Goal: Task Accomplishment & Management: Use online tool/utility

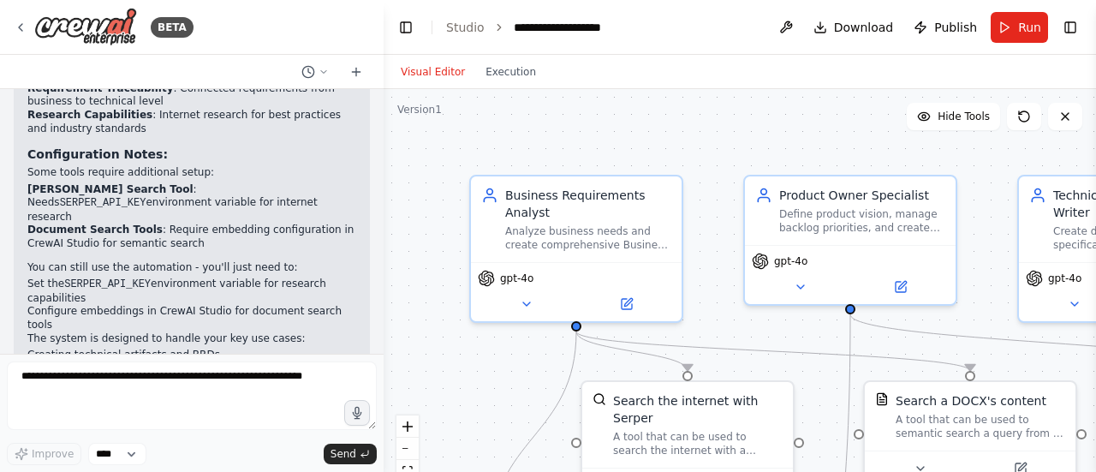
scroll to position [2326, 0]
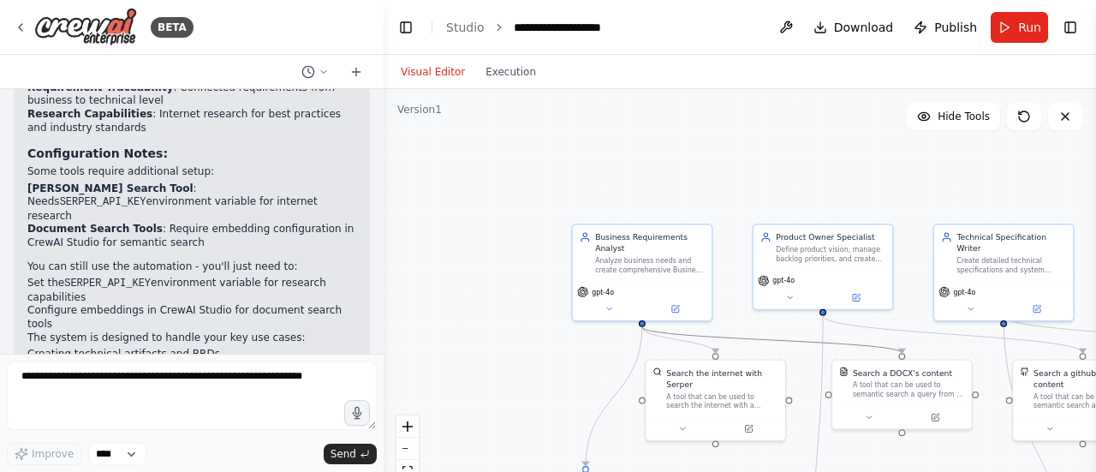
drag, startPoint x: 761, startPoint y: 342, endPoint x: 529, endPoint y: 190, distance: 276.5
click at [529, 190] on div ".deletable-edge-delete-btn { width: 20px; height: 20px; border: 0px solid #ffff…" at bounding box center [740, 303] width 713 height 428
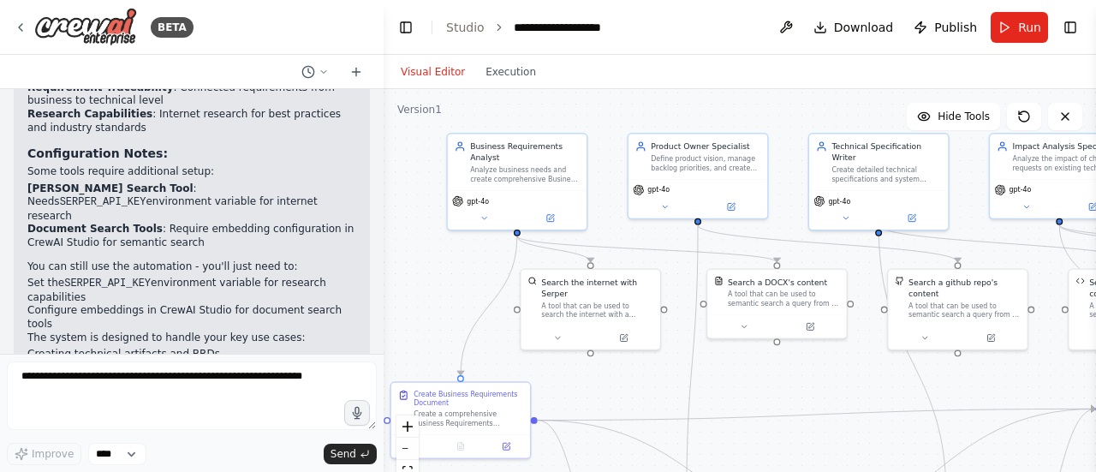
drag, startPoint x: 535, startPoint y: 207, endPoint x: 410, endPoint y: 116, distance: 154.5
click at [410, 116] on div ".deletable-edge-delete-btn { width: 20px; height: 20px; border: 0px solid #ffff…" at bounding box center [740, 303] width 713 height 428
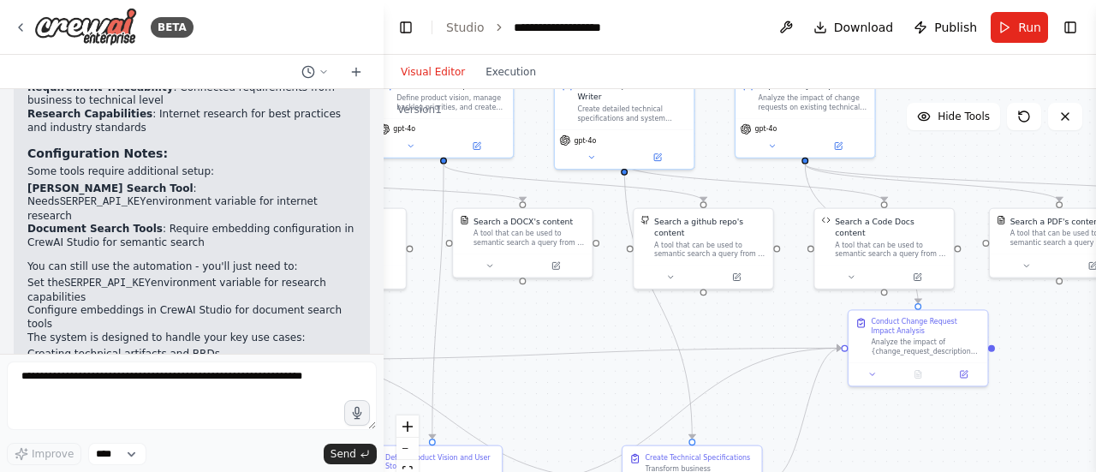
drag, startPoint x: 856, startPoint y: 383, endPoint x: 583, endPoint y: 324, distance: 278.7
click at [583, 324] on div ".deletable-edge-delete-btn { width: 20px; height: 20px; border: 0px solid #ffff…" at bounding box center [740, 303] width 713 height 428
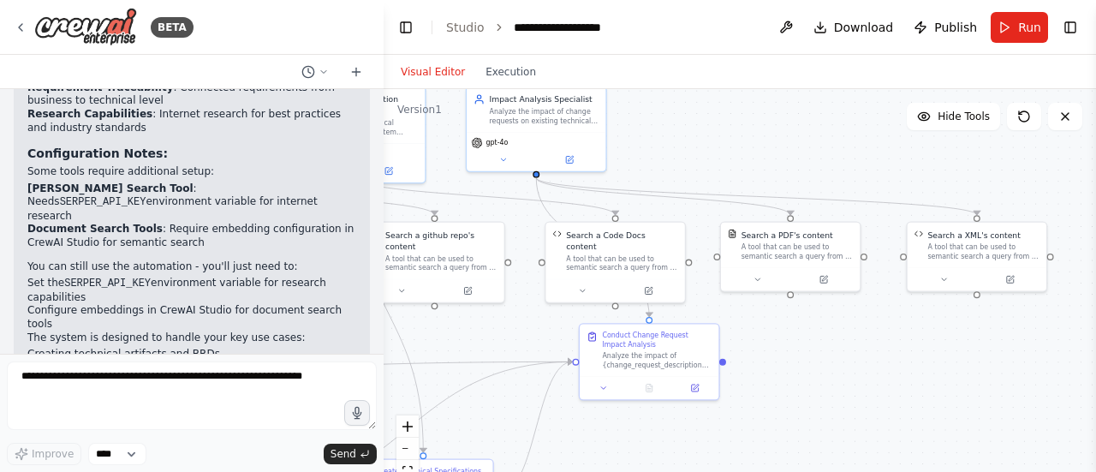
drag, startPoint x: 800, startPoint y: 312, endPoint x: 546, endPoint y: 322, distance: 253.7
click at [548, 324] on div ".deletable-edge-delete-btn { width: 20px; height: 20px; border: 0px solid #ffff…" at bounding box center [740, 303] width 713 height 428
click at [827, 278] on icon at bounding box center [822, 276] width 9 height 9
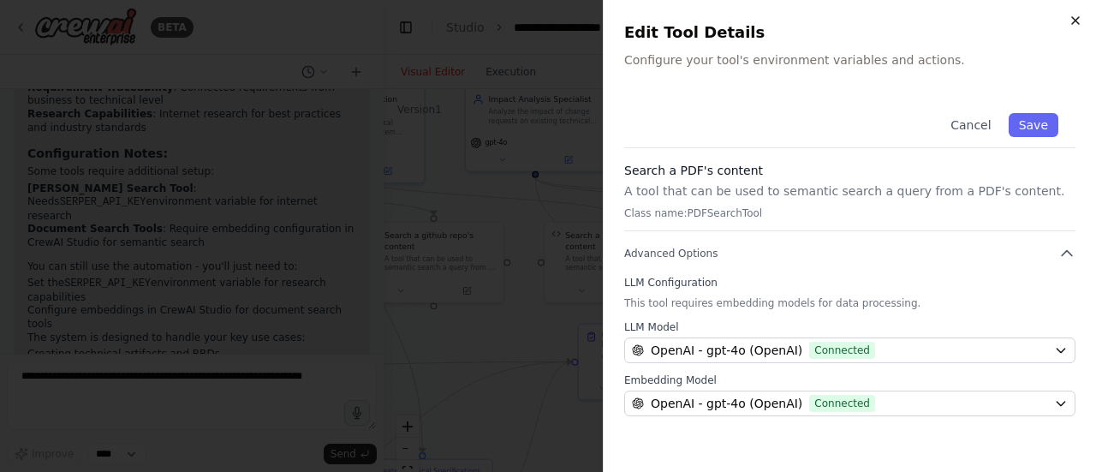
click at [1075, 20] on icon "button" at bounding box center [1075, 20] width 7 height 7
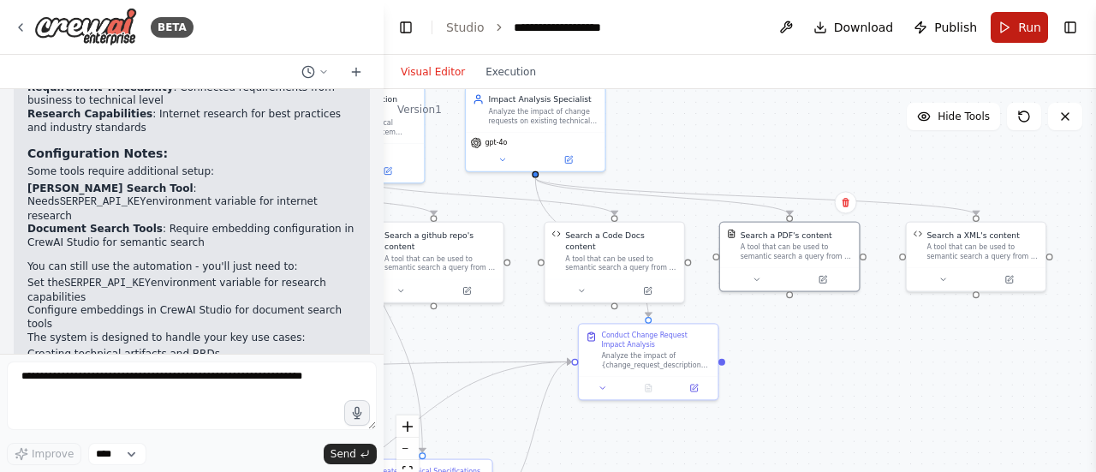
click at [1020, 24] on span "Run" at bounding box center [1029, 27] width 23 height 17
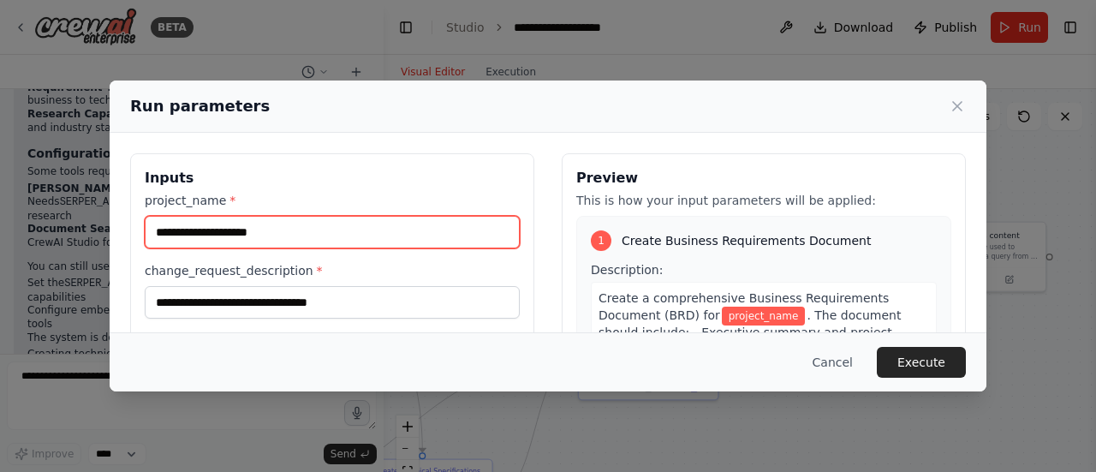
click at [343, 231] on input "project_name *" at bounding box center [332, 232] width 375 height 33
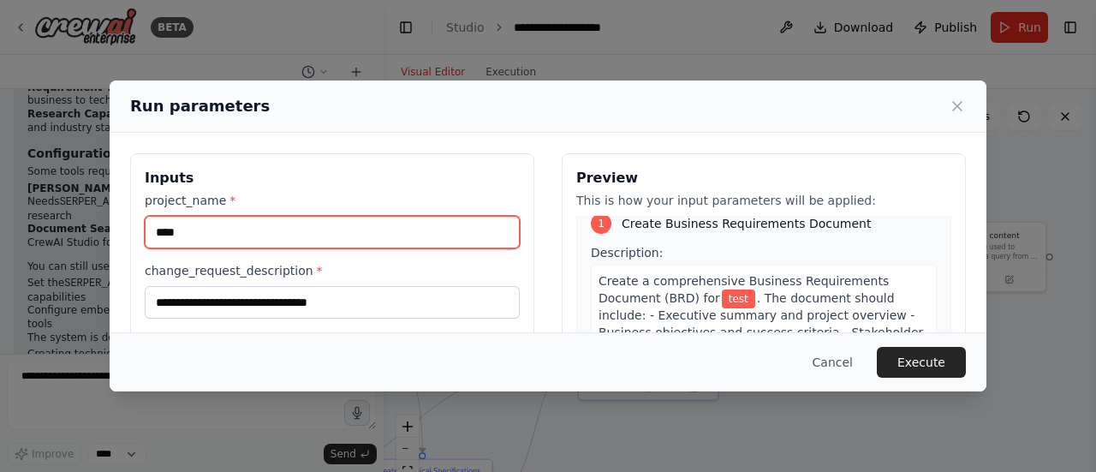
scroll to position [0, 0]
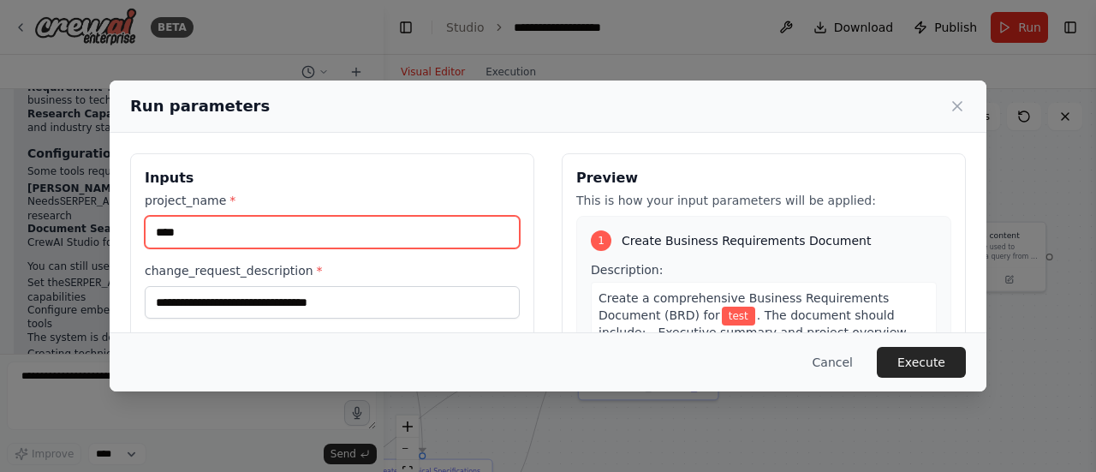
drag, startPoint x: 185, startPoint y: 229, endPoint x: 139, endPoint y: 223, distance: 46.6
click at [139, 223] on div "Inputs project_name * **** change_request_description *" at bounding box center [332, 356] width 404 height 406
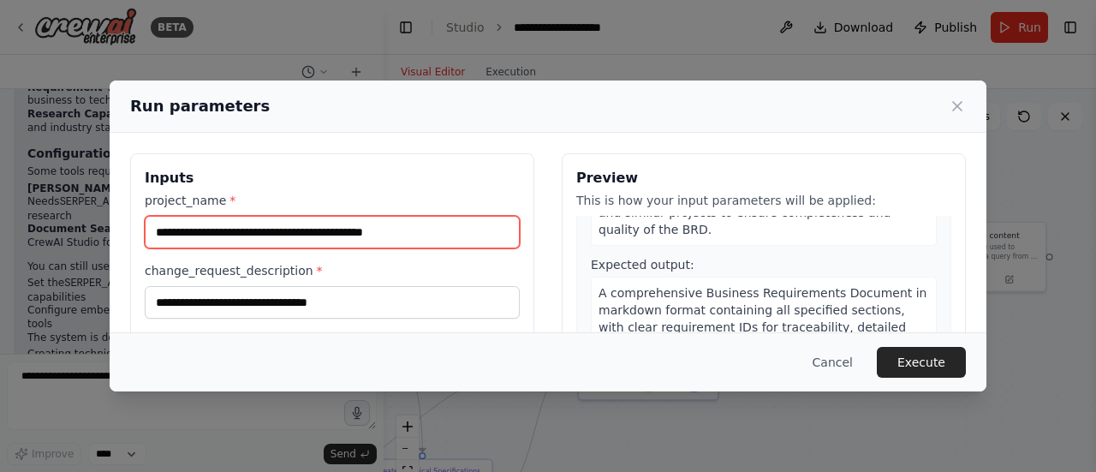
scroll to position [343, 0]
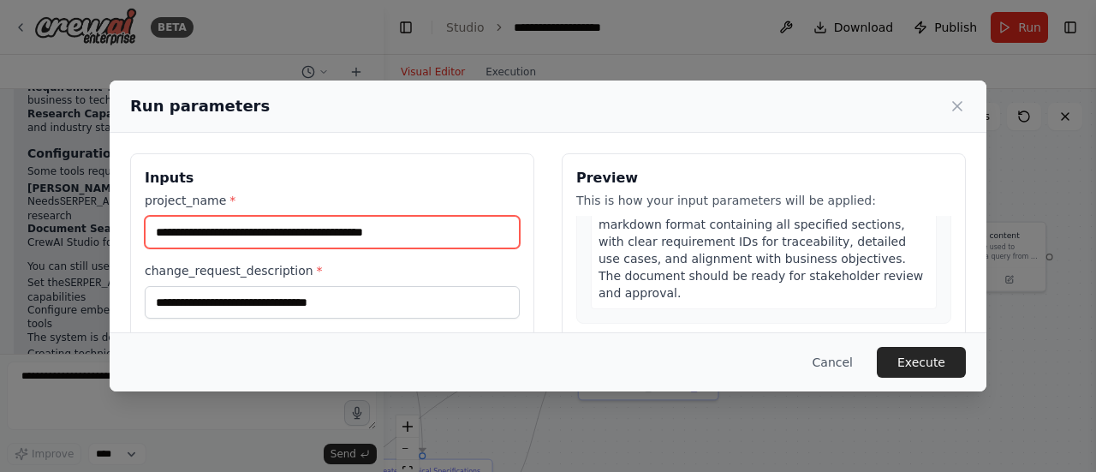
type input "**********"
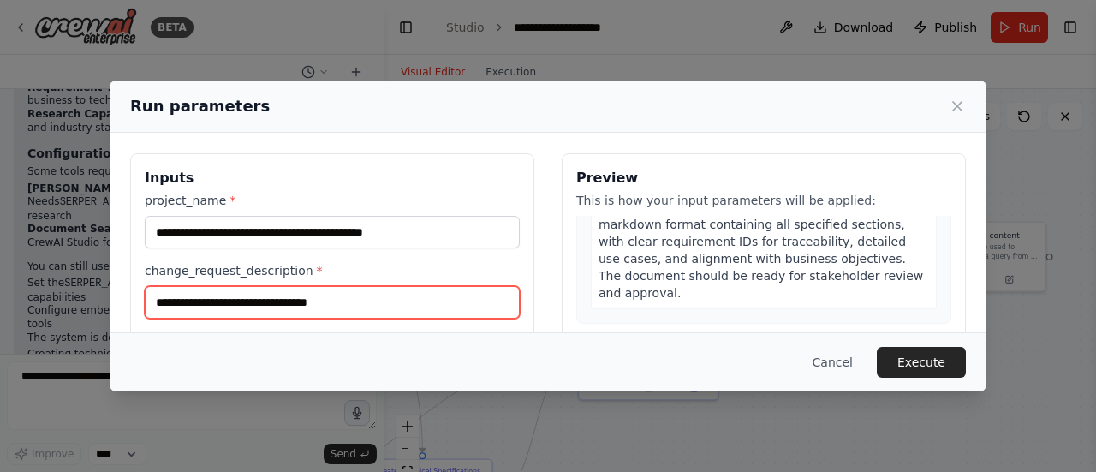
click at [207, 304] on input "change_request_description *" at bounding box center [332, 302] width 375 height 33
type input "**********"
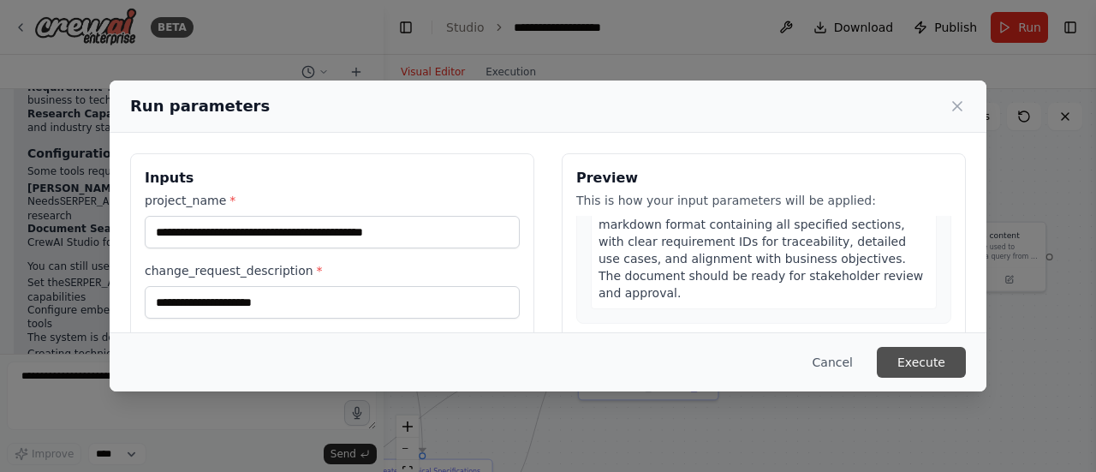
click at [920, 355] on button "Execute" at bounding box center [921, 362] width 89 height 31
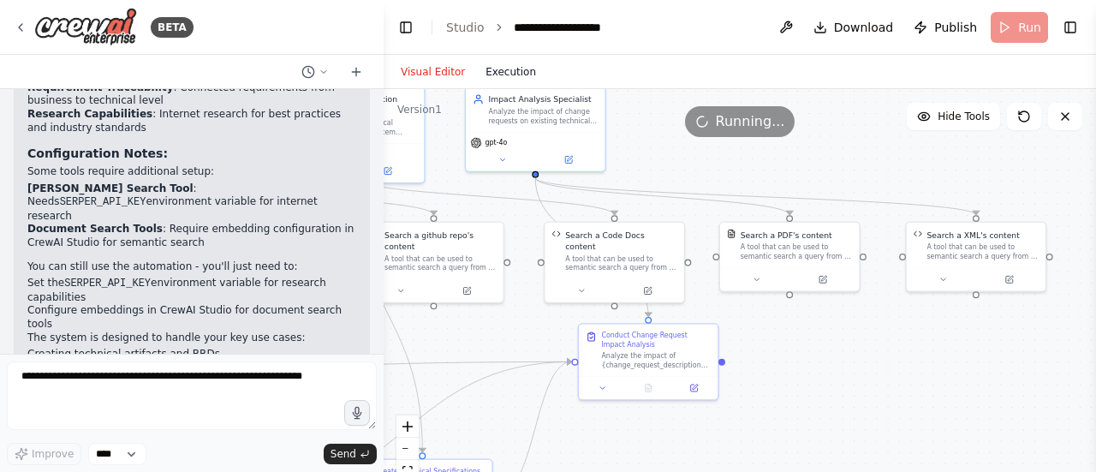
click at [501, 75] on button "Execution" at bounding box center [510, 72] width 71 height 21
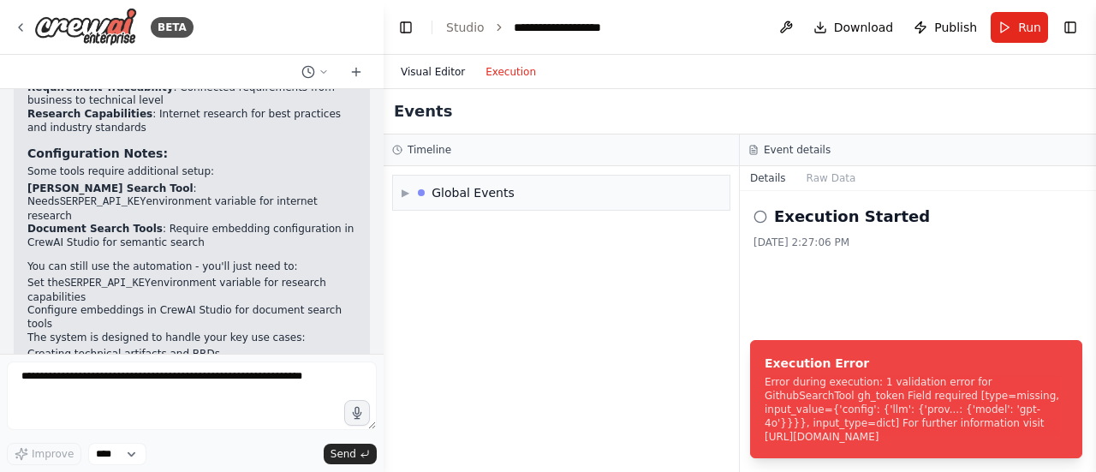
click at [428, 70] on button "Visual Editor" at bounding box center [433, 72] width 85 height 21
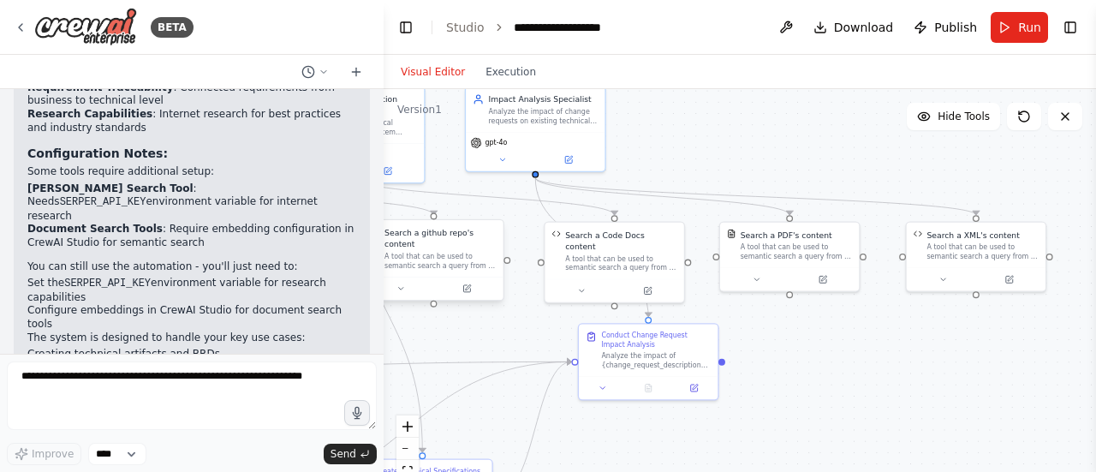
click at [449, 252] on div "A tool that can be used to semantic search a query from a github repo's content…" at bounding box center [441, 261] width 112 height 18
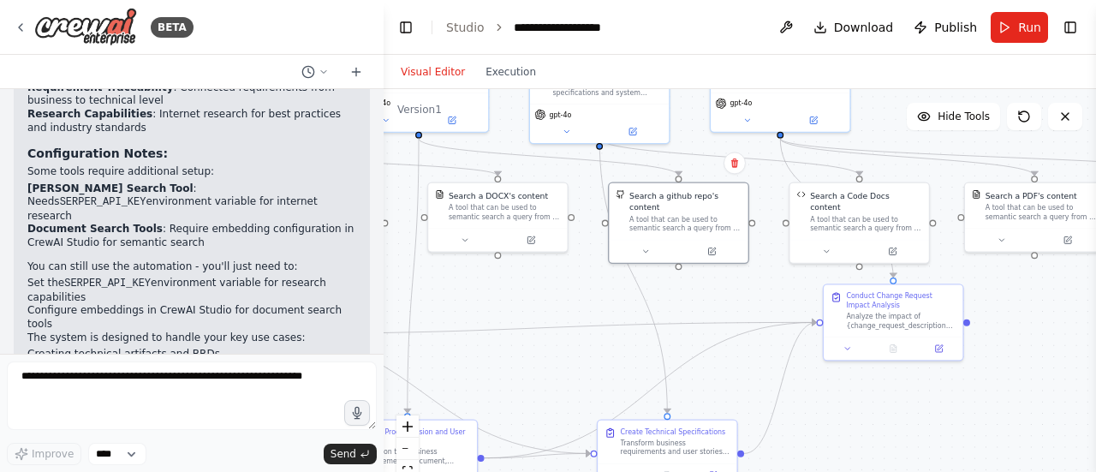
drag, startPoint x: 454, startPoint y: 337, endPoint x: 697, endPoint y: 298, distance: 246.4
click at [698, 298] on div ".deletable-edge-delete-btn { width: 20px; height: 20px; border: 0px solid #ffff…" at bounding box center [740, 303] width 713 height 428
drag, startPoint x: 642, startPoint y: 207, endPoint x: 630, endPoint y: 203, distance: 11.9
click at [630, 212] on div "A tool that can be used to semantic search a query from a github repo's content…" at bounding box center [685, 221] width 112 height 18
click at [649, 243] on button at bounding box center [645, 249] width 64 height 14
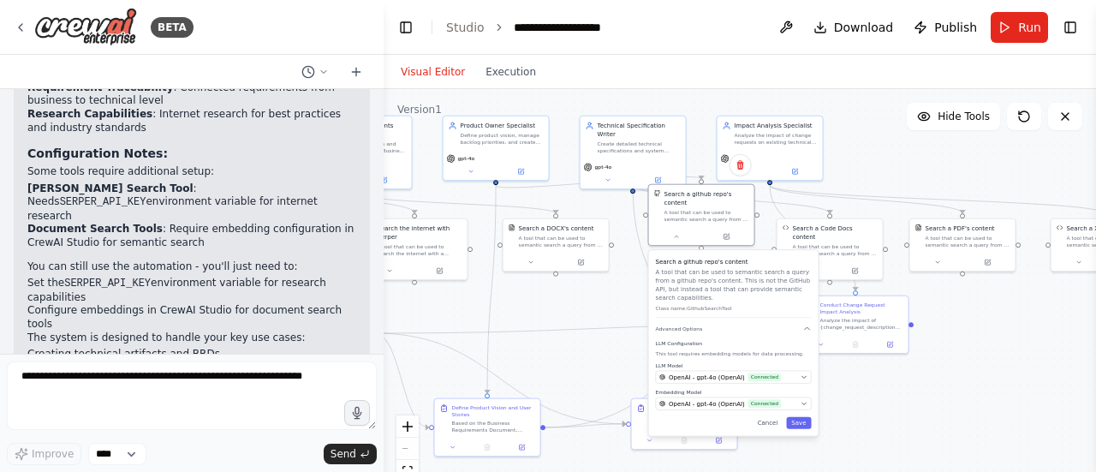
drag, startPoint x: 746, startPoint y: 364, endPoint x: 751, endPoint y: 326, distance: 38.0
click at [751, 326] on div "Search a github repo's content A tool that can be used to semantic search a que…" at bounding box center [734, 343] width 170 height 186
click at [770, 417] on button "Cancel" at bounding box center [768, 423] width 31 height 12
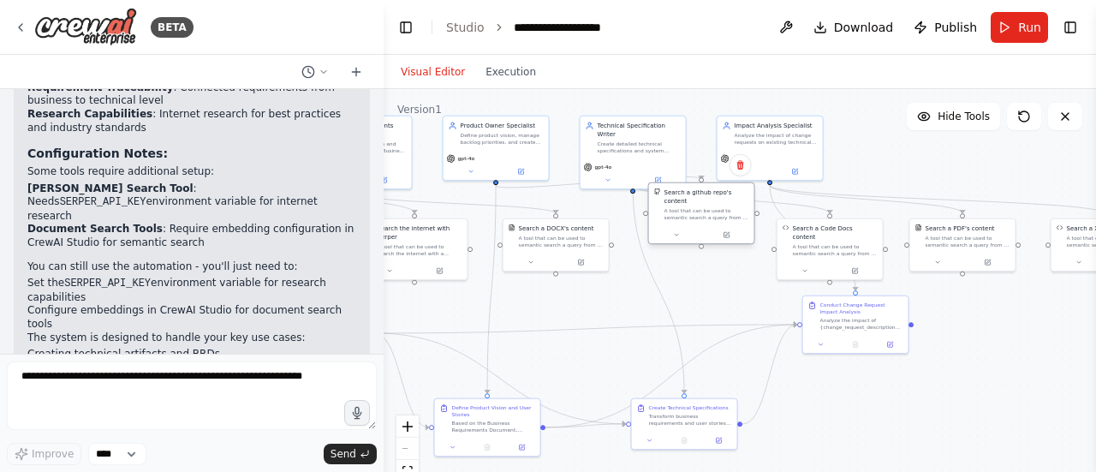
drag, startPoint x: 680, startPoint y: 179, endPoint x: 684, endPoint y: 193, distance: 14.4
click at [619, 183] on div "Business Requirements Analyst Analyze business needs and create comprehensive B…" at bounding box center [441, 180] width 356 height 214
drag, startPoint x: 711, startPoint y: 218, endPoint x: 712, endPoint y: 261, distance: 43.7
click at [712, 269] on div at bounding box center [701, 278] width 105 height 18
click at [613, 307] on div ".deletable-edge-delete-btn { width: 20px; height: 20px; border: 0px solid #ffff…" at bounding box center [740, 303] width 713 height 428
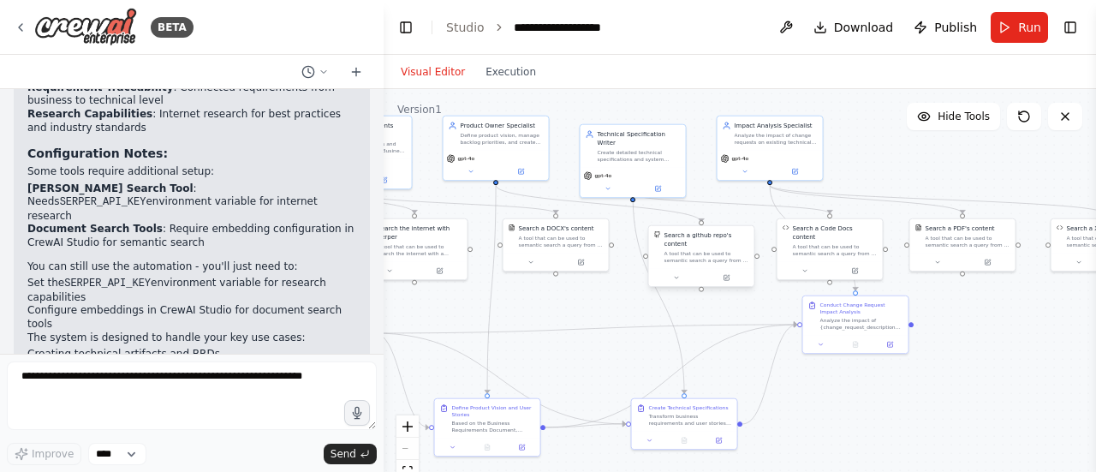
click at [701, 254] on div "A tool that can be used to semantic search a query from a github repo's content…" at bounding box center [707, 257] width 85 height 14
click at [705, 251] on div "A tool that can be used to semantic search a query from a github repo's content…" at bounding box center [707, 257] width 85 height 14
click at [704, 251] on div "A tool that can be used to semantic search a query from a github repo's content…" at bounding box center [707, 257] width 85 height 14
click at [705, 250] on div "A tool that can be used to semantic search a query from a github repo's content…" at bounding box center [707, 257] width 85 height 14
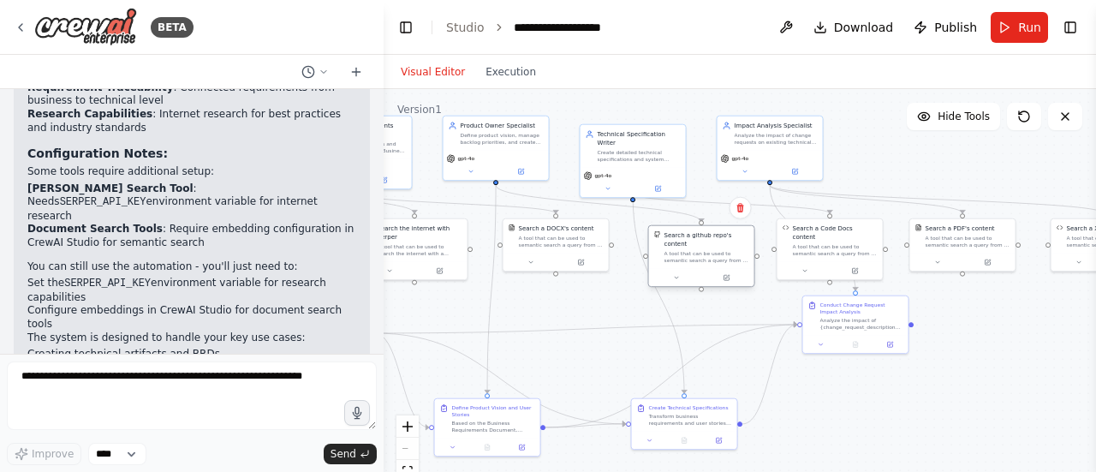
click at [730, 274] on div at bounding box center [701, 278] width 105 height 18
click at [728, 275] on icon at bounding box center [726, 277] width 5 height 5
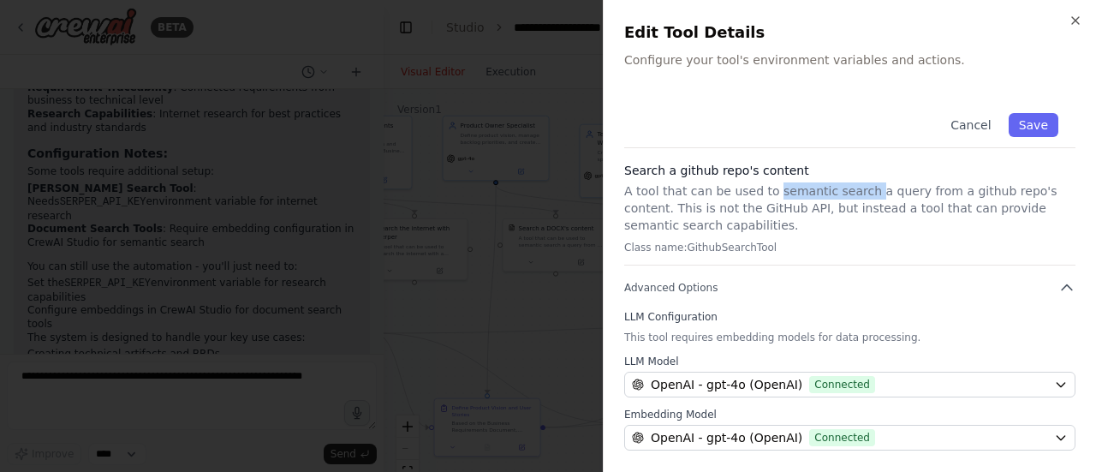
drag, startPoint x: 766, startPoint y: 193, endPoint x: 851, endPoint y: 194, distance: 85.7
click at [851, 194] on p "A tool that can be used to semantic search a query from a github repo's content…" at bounding box center [849, 207] width 451 height 51
copy p "semantic search"
click at [1075, 22] on icon "button" at bounding box center [1076, 21] width 14 height 14
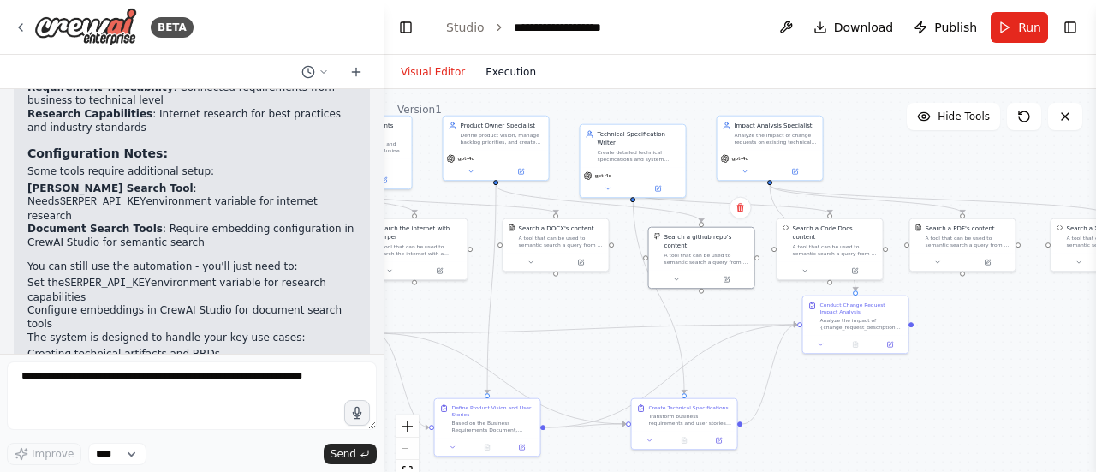
click at [496, 76] on button "Execution" at bounding box center [510, 72] width 71 height 21
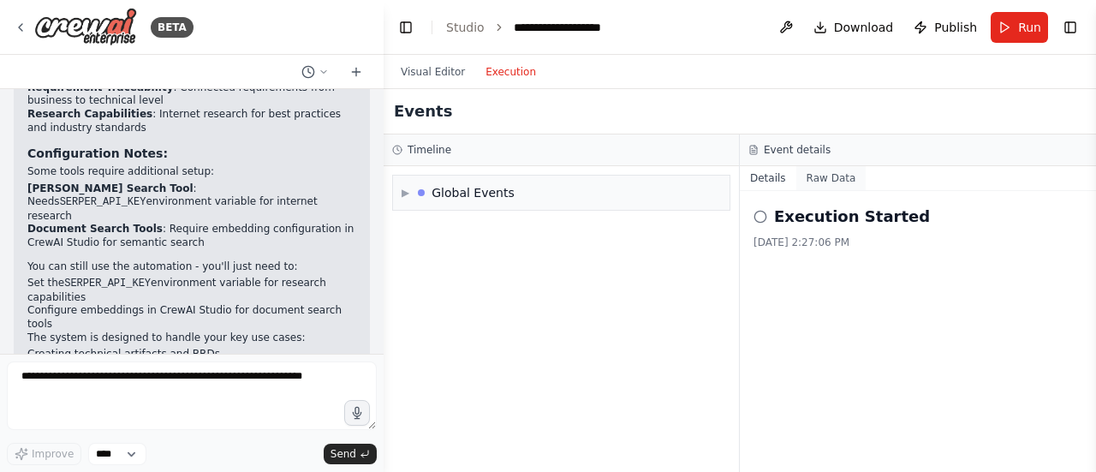
click at [821, 183] on button "Raw Data" at bounding box center [832, 178] width 70 height 24
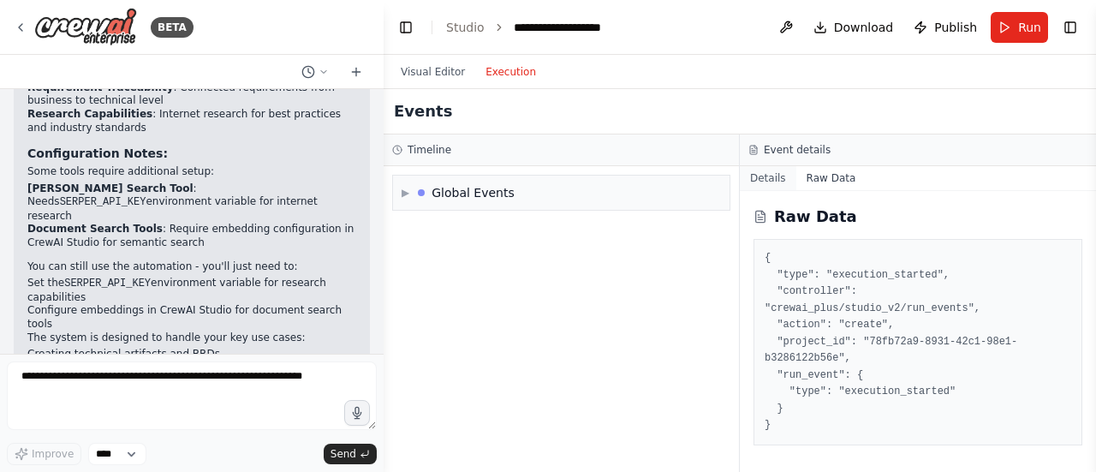
click at [768, 170] on button "Details" at bounding box center [768, 178] width 57 height 24
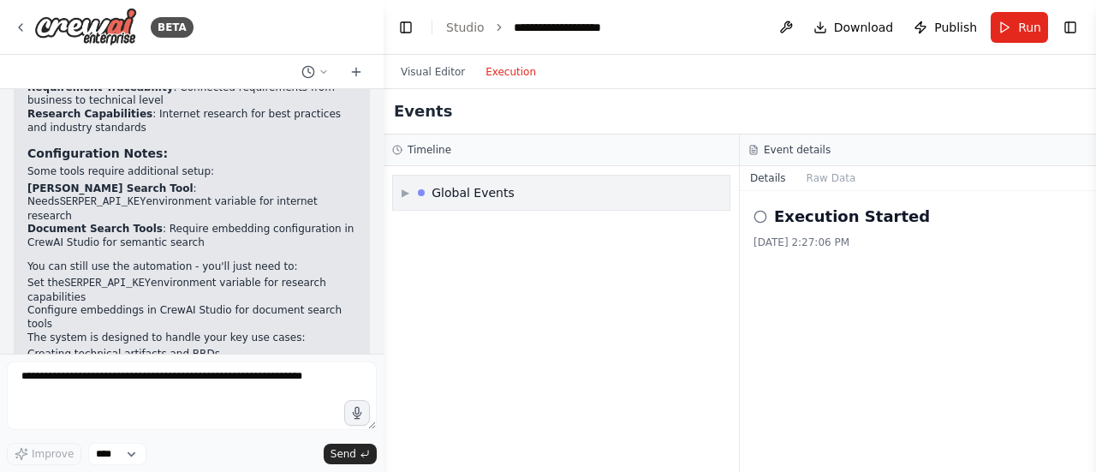
click at [535, 203] on div "▶ Global Events" at bounding box center [561, 193] width 337 height 34
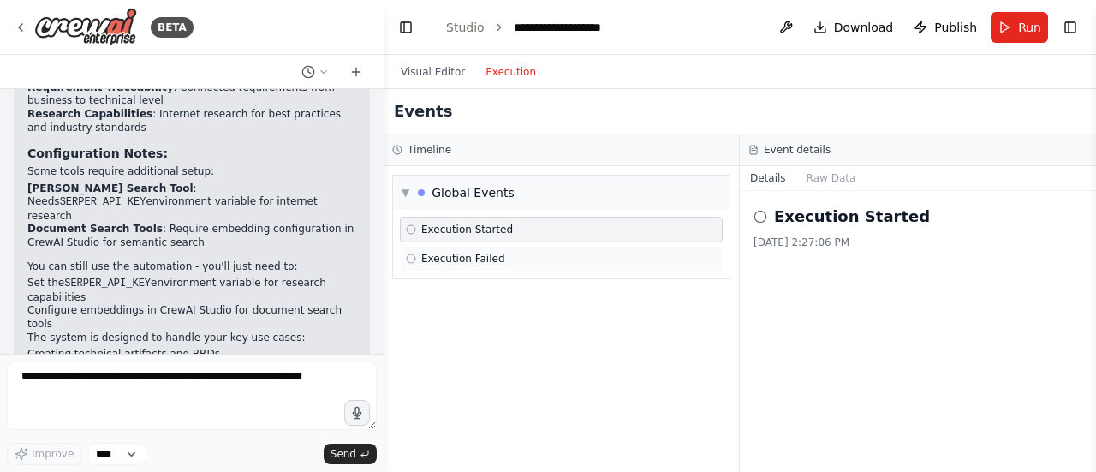
click at [487, 257] on span "Execution Failed" at bounding box center [463, 259] width 84 height 14
click at [508, 234] on div "Execution Started" at bounding box center [561, 230] width 311 height 14
click at [508, 258] on div "Execution Failed" at bounding box center [561, 259] width 311 height 14
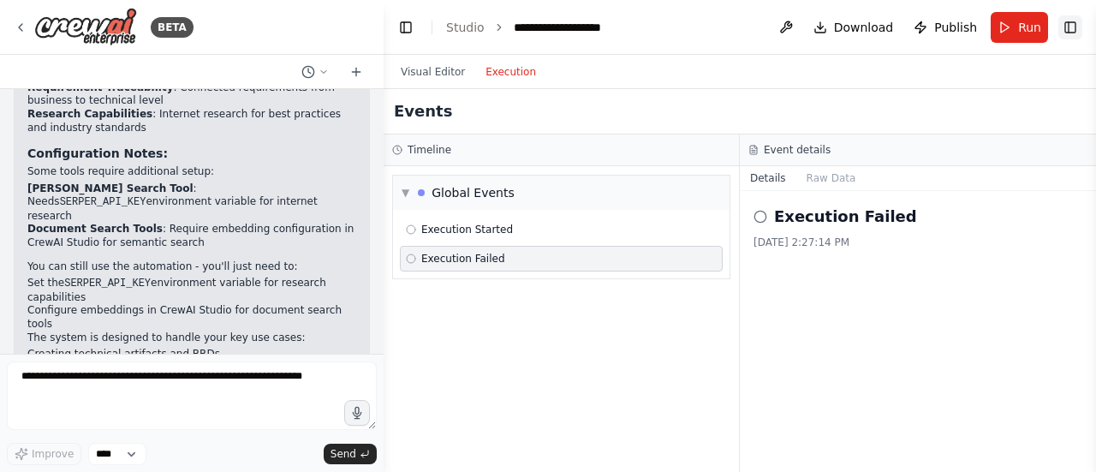
click at [1079, 30] on button "Toggle Right Sidebar" at bounding box center [1071, 27] width 24 height 24
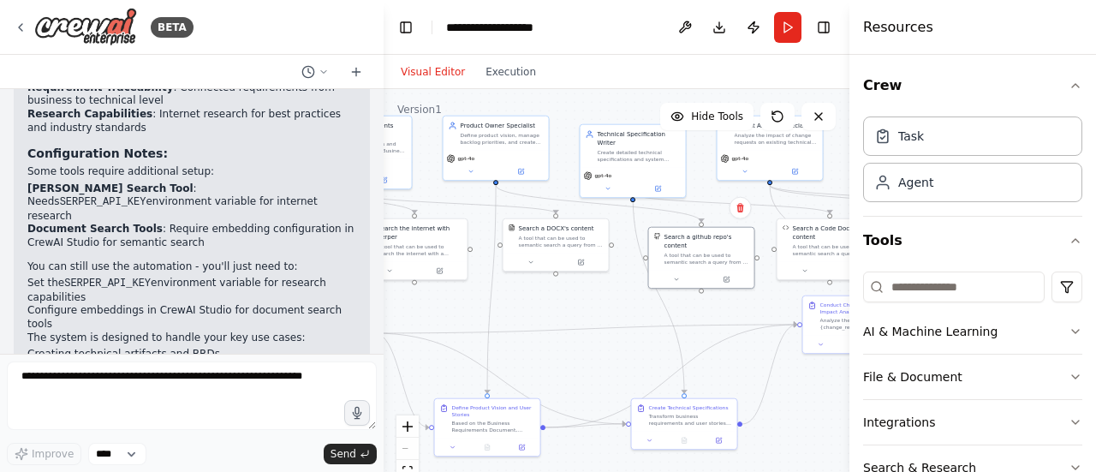
click at [433, 75] on button "Visual Editor" at bounding box center [433, 72] width 85 height 21
click at [707, 253] on div "A tool that can be used to semantic search a query from a github repo's content…" at bounding box center [707, 257] width 85 height 14
click at [821, 21] on button "Toggle Right Sidebar" at bounding box center [824, 27] width 24 height 24
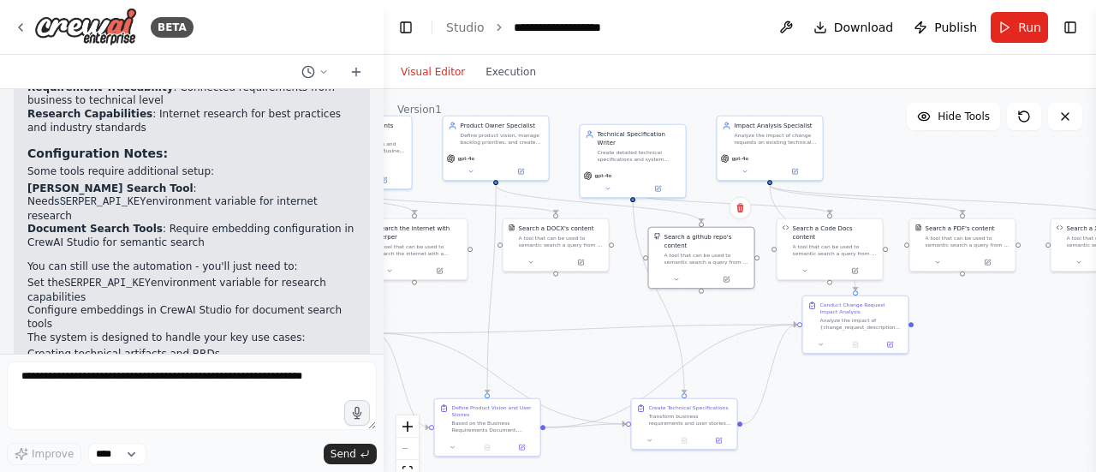
click at [797, 27] on button at bounding box center [786, 27] width 27 height 31
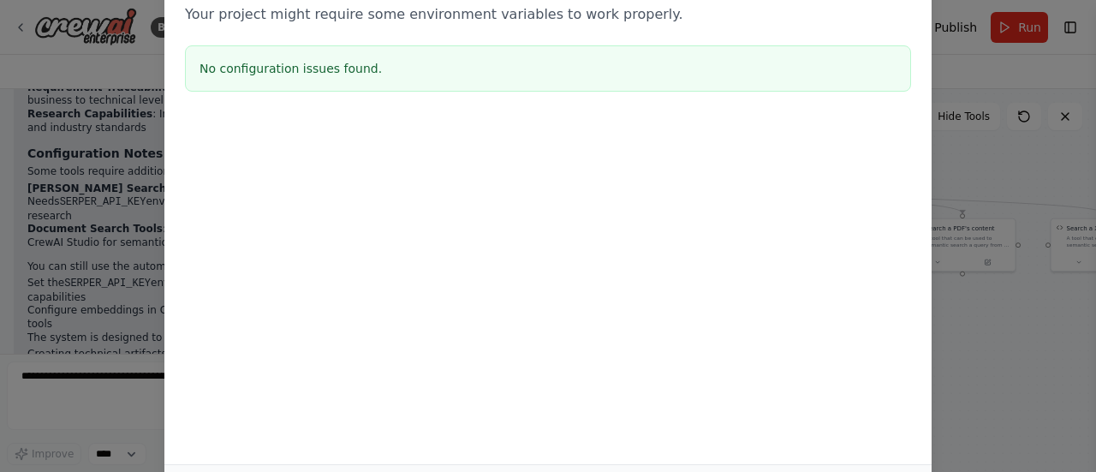
click at [962, 53] on div "Environment configuration Your project might require some environment variables…" at bounding box center [548, 236] width 1096 height 472
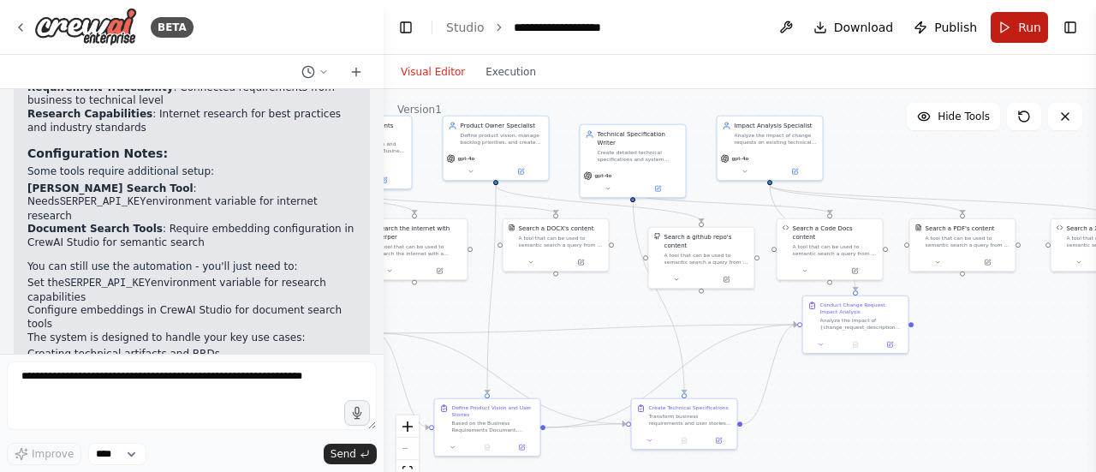
click at [1033, 30] on span "Run" at bounding box center [1029, 27] width 23 height 17
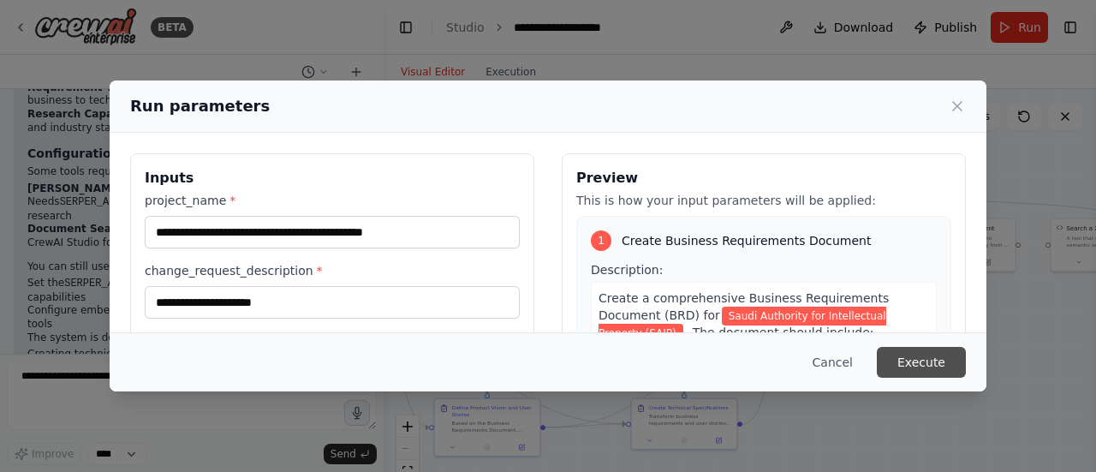
click at [922, 361] on button "Execute" at bounding box center [921, 362] width 89 height 31
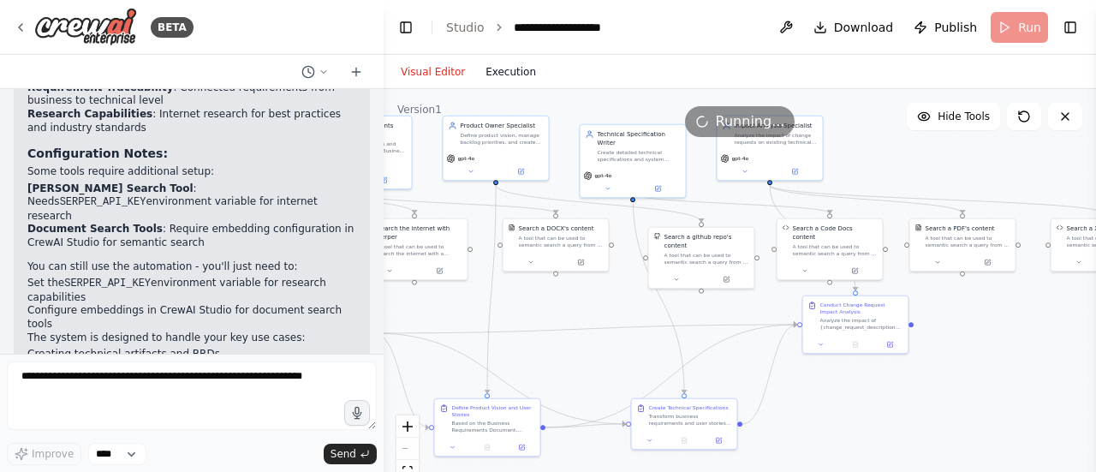
click at [508, 72] on button "Execution" at bounding box center [510, 72] width 71 height 21
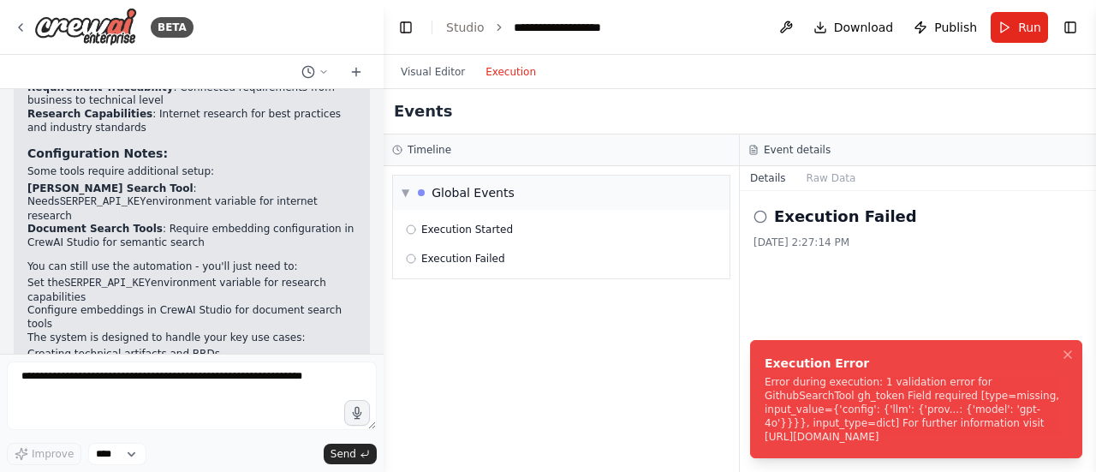
click at [841, 410] on div "Error during execution: 1 validation error for GithubSearchTool gh_token Field …" at bounding box center [913, 409] width 296 height 69
click at [839, 409] on div "Error during execution: 1 validation error for GithubSearchTool gh_token Field …" at bounding box center [913, 409] width 296 height 69
click at [840, 409] on div "Error during execution: 1 validation error for GithubSearchTool gh_token Field …" at bounding box center [913, 409] width 296 height 69
click at [841, 409] on div "Error during execution: 1 validation error for GithubSearchTool gh_token Field …" at bounding box center [913, 409] width 296 height 69
drag, startPoint x: 766, startPoint y: 373, endPoint x: 684, endPoint y: 379, distance: 81.6
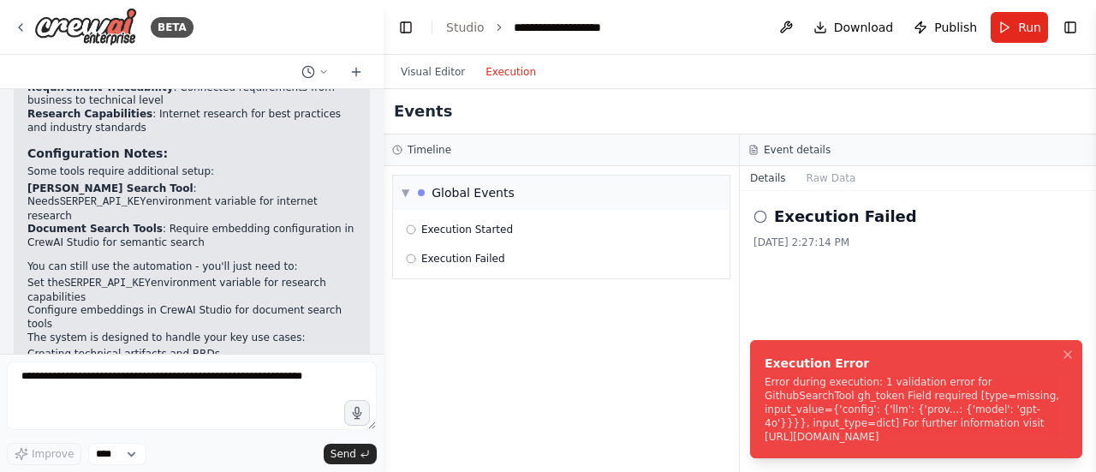
click at [765, 372] on div "Execution Error" at bounding box center [913, 363] width 296 height 17
drag, startPoint x: 771, startPoint y: 378, endPoint x: 663, endPoint y: 396, distance: 109.4
click at [765, 372] on div "Execution Error" at bounding box center [913, 363] width 296 height 17
drag, startPoint x: 842, startPoint y: 411, endPoint x: 937, endPoint y: 408, distance: 95.1
click at [937, 408] on div "Error during execution: 1 validation error for GithubSearchTool gh_token Field …" at bounding box center [913, 409] width 296 height 69
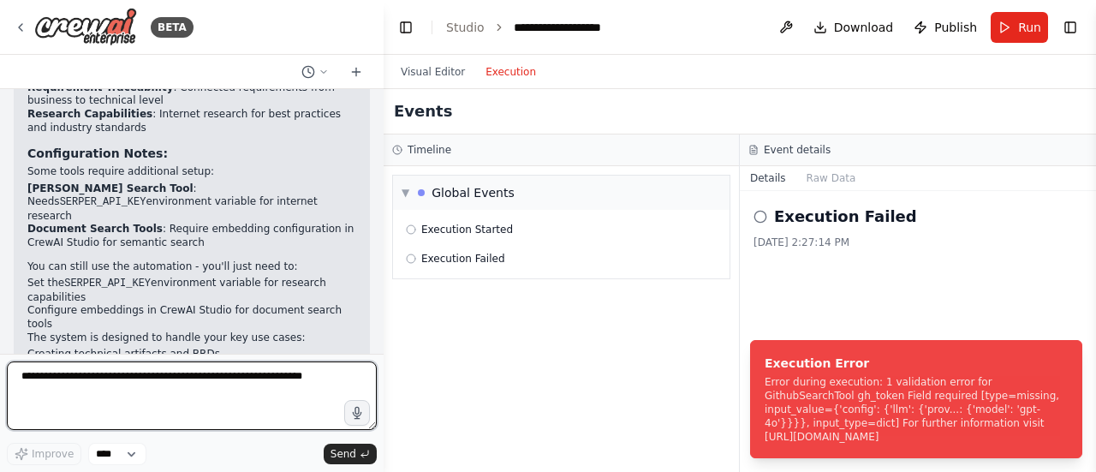
click at [103, 395] on textarea at bounding box center [192, 395] width 370 height 69
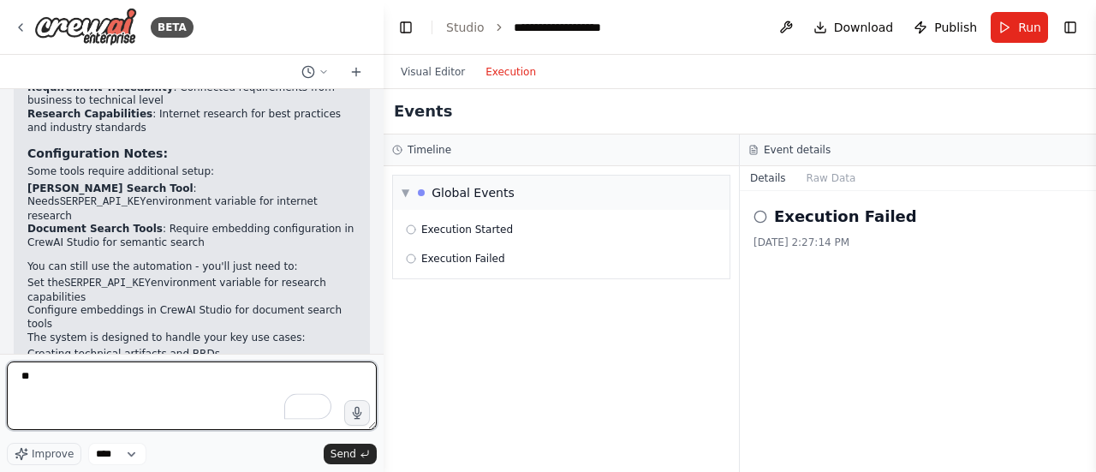
type textarea "*"
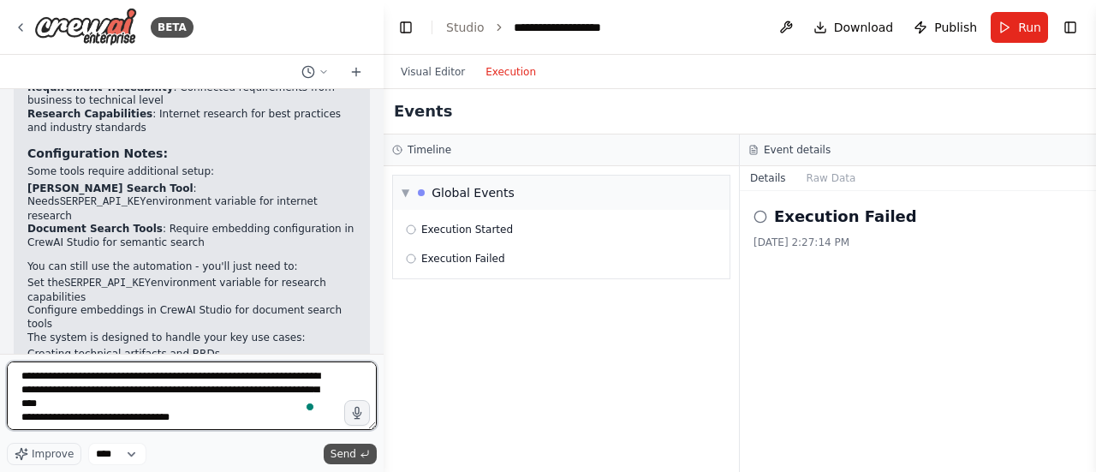
type textarea "**********"
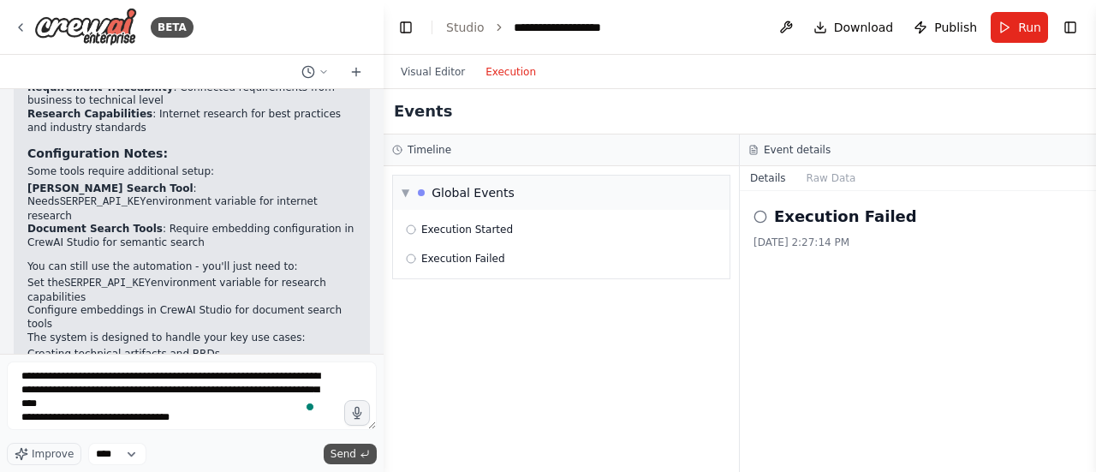
click at [342, 453] on span "Send" at bounding box center [344, 454] width 26 height 14
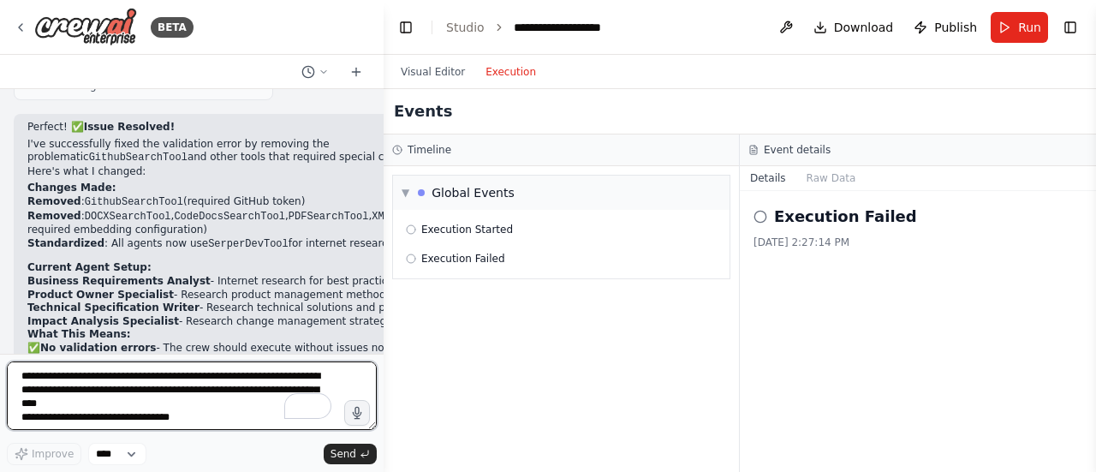
scroll to position [3539, 0]
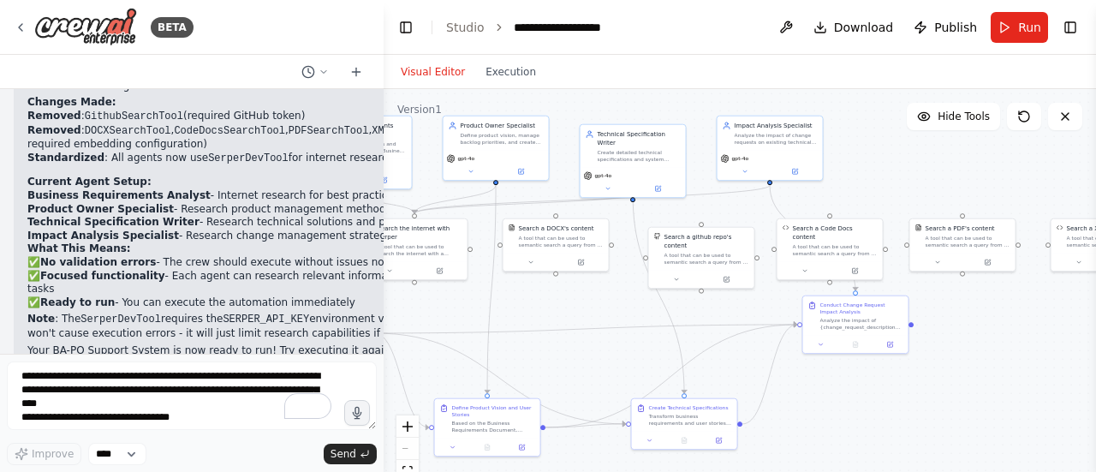
click at [421, 71] on button "Visual Editor" at bounding box center [433, 72] width 85 height 21
click at [835, 243] on div "A tool that can be used to semantic search a query from a Code Docs content." at bounding box center [835, 249] width 85 height 14
click at [859, 264] on button at bounding box center [855, 269] width 49 height 10
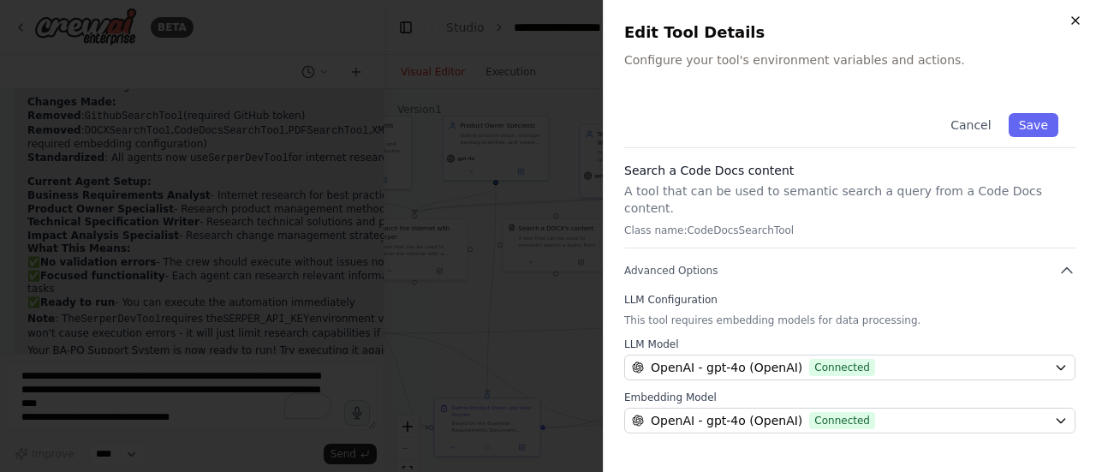
click at [1078, 15] on icon "button" at bounding box center [1076, 21] width 14 height 14
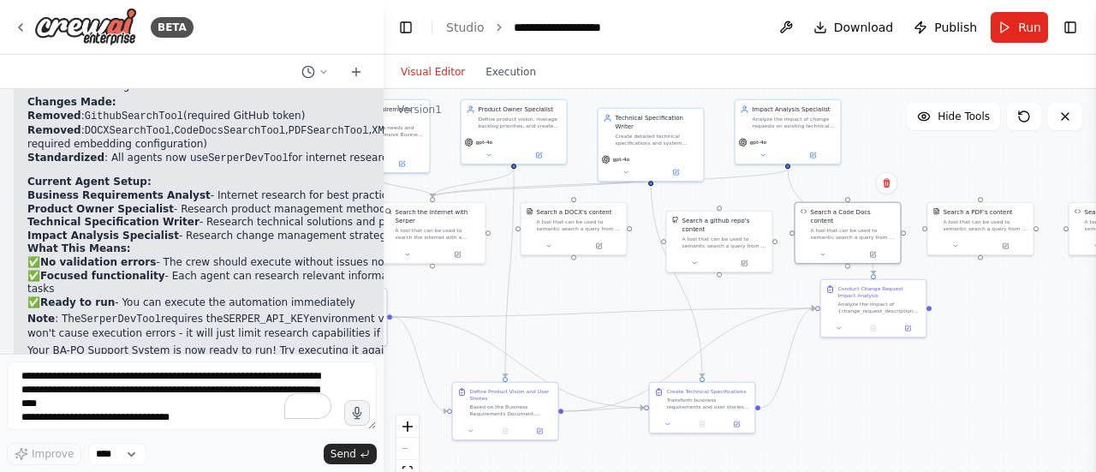
drag, startPoint x: 593, startPoint y: 366, endPoint x: 587, endPoint y: 337, distance: 28.9
click at [608, 347] on div ".deletable-edge-delete-btn { width: 20px; height: 20px; border: 0px solid #ffff…" at bounding box center [740, 303] width 713 height 428
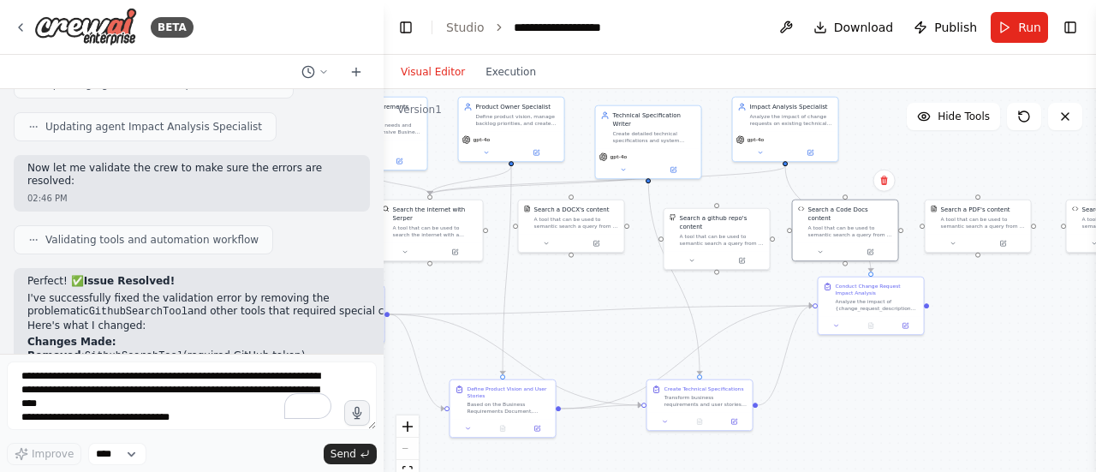
scroll to position [3282, 0]
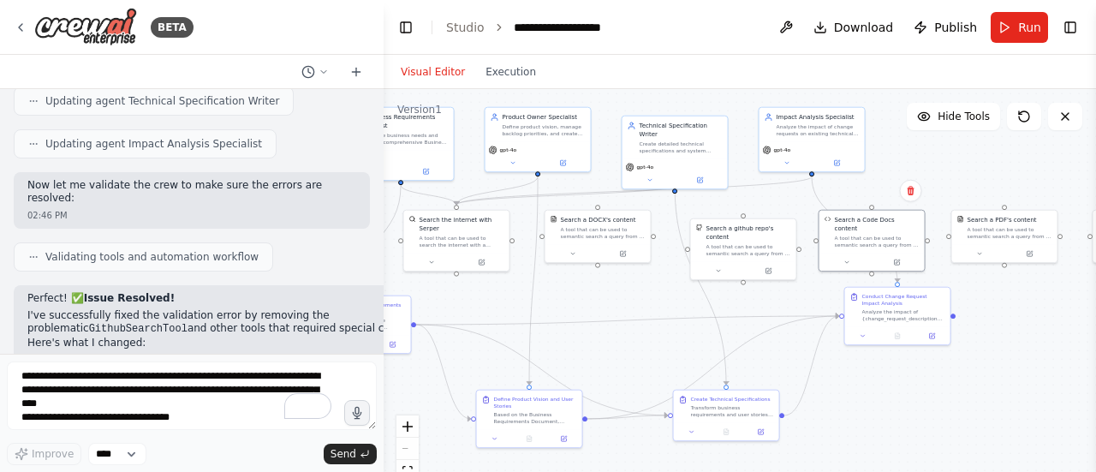
drag, startPoint x: 1022, startPoint y: 298, endPoint x: 1048, endPoint y: 308, distance: 28.5
click at [1048, 308] on div ".deletable-edge-delete-btn { width: 20px; height: 20px; border: 0px solid #ffff…" at bounding box center [740, 303] width 713 height 428
click at [1034, 30] on span "Run" at bounding box center [1029, 27] width 23 height 17
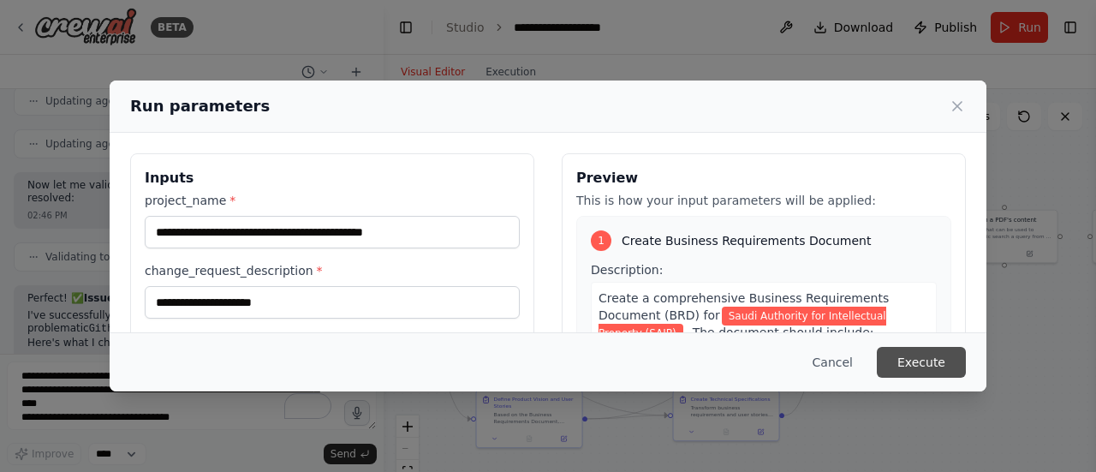
click at [940, 361] on button "Execute" at bounding box center [921, 362] width 89 height 31
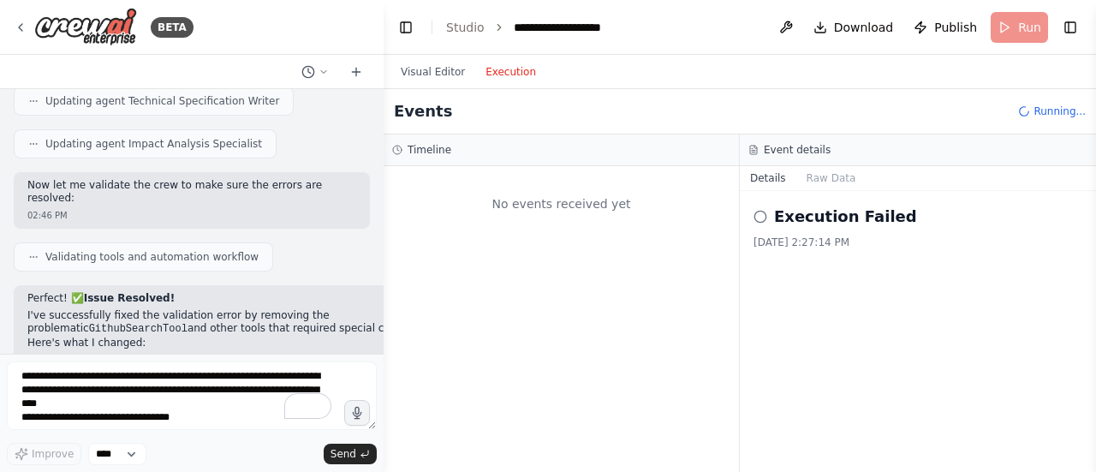
click at [507, 69] on button "Execution" at bounding box center [510, 72] width 71 height 21
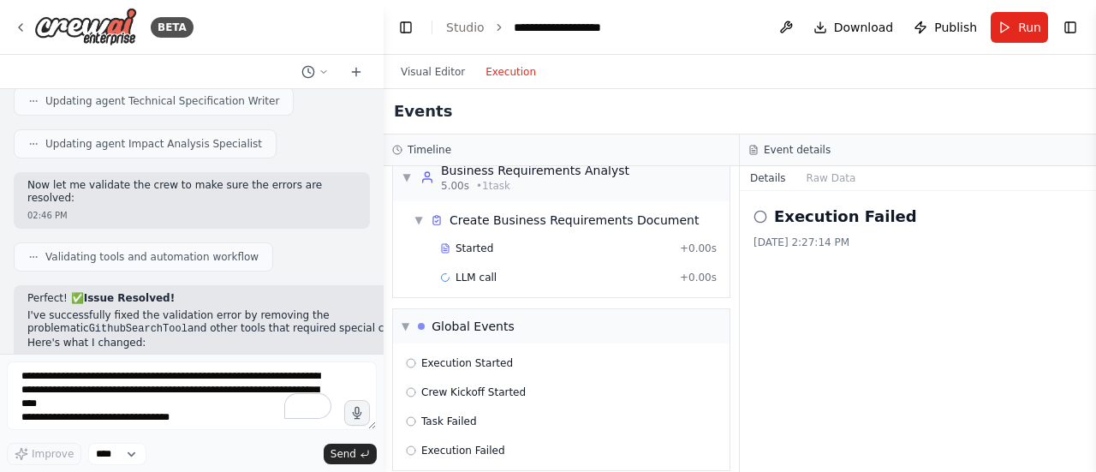
scroll to position [40, 0]
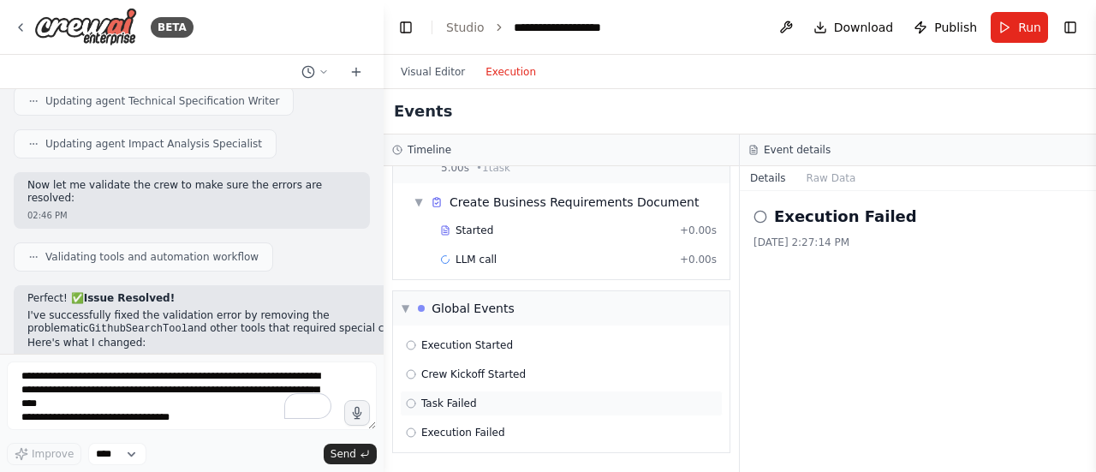
click at [497, 402] on div "Task Failed" at bounding box center [561, 404] width 311 height 14
click at [493, 427] on span "Execution Failed" at bounding box center [463, 433] width 84 height 14
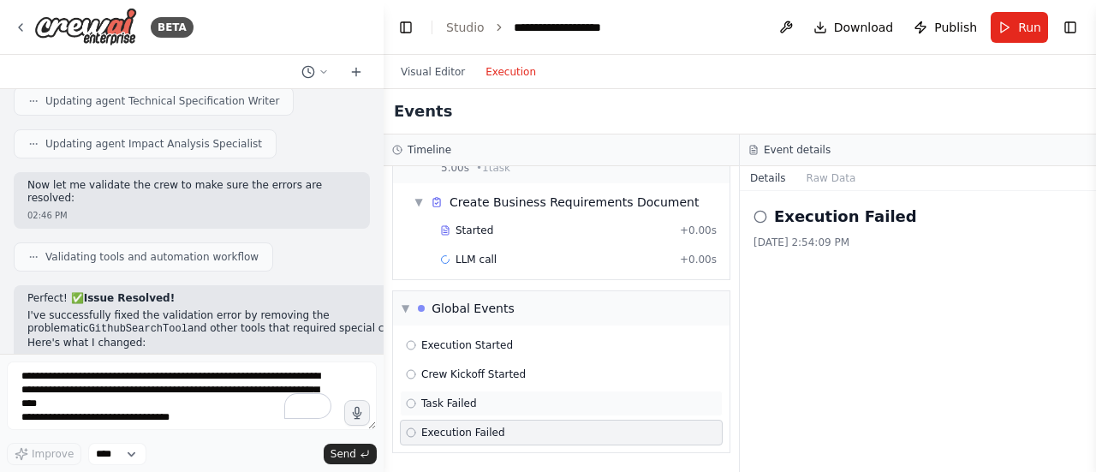
click at [489, 398] on div "Task Failed" at bounding box center [561, 404] width 311 height 14
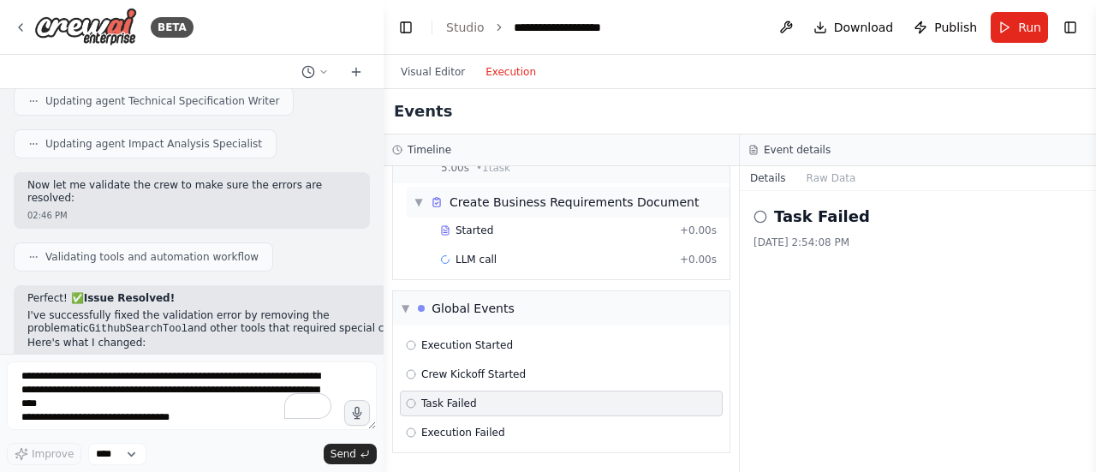
click at [421, 202] on span "▼" at bounding box center [419, 202] width 10 height 14
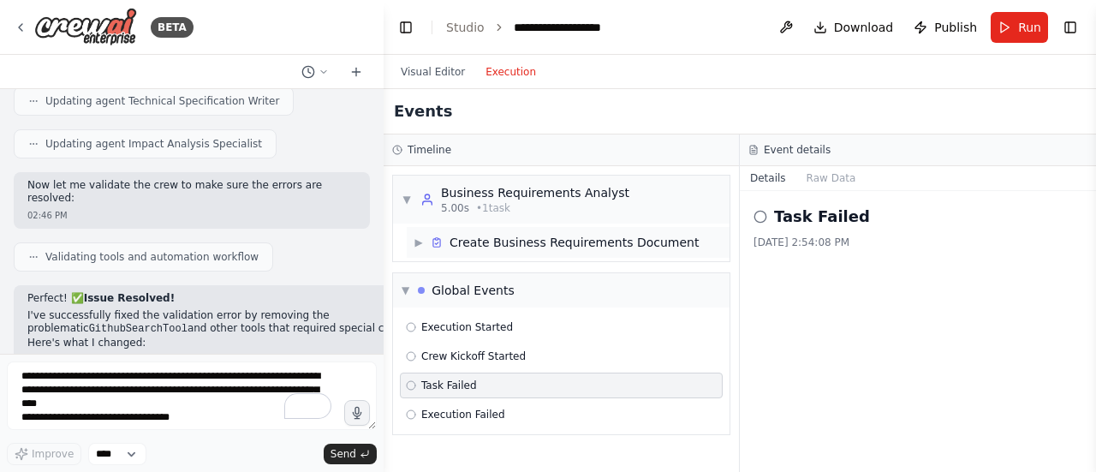
scroll to position [0, 0]
click at [421, 242] on span "▶" at bounding box center [419, 243] width 10 height 14
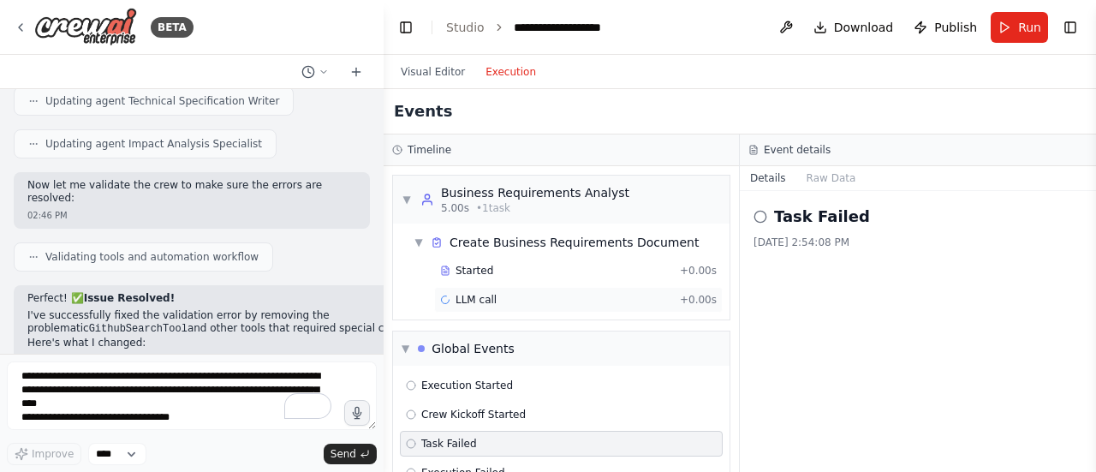
click at [502, 302] on div "LLM call + 0.00s" at bounding box center [578, 300] width 277 height 14
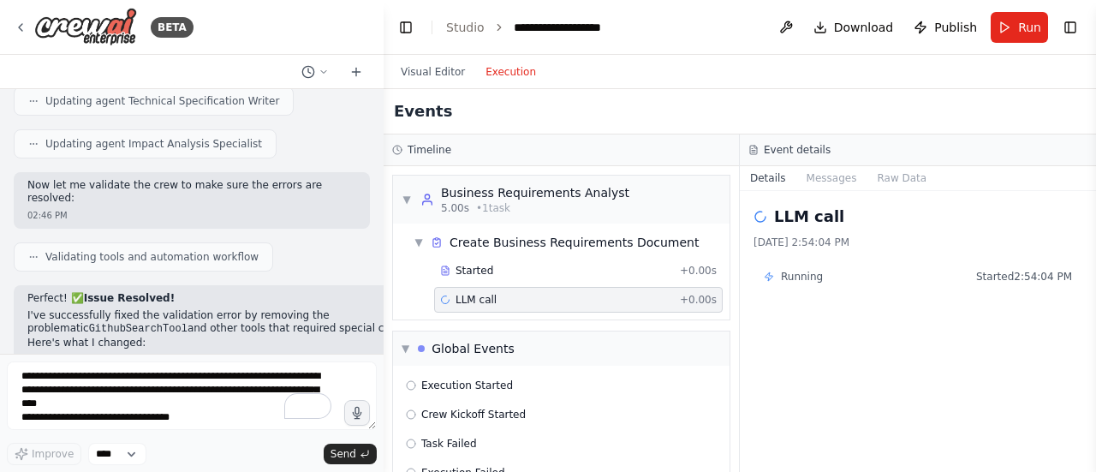
drag, startPoint x: 502, startPoint y: 302, endPoint x: 462, endPoint y: 299, distance: 40.4
click at [462, 299] on span "LLM call" at bounding box center [476, 300] width 41 height 14
click at [828, 180] on button "Messages" at bounding box center [832, 178] width 71 height 24
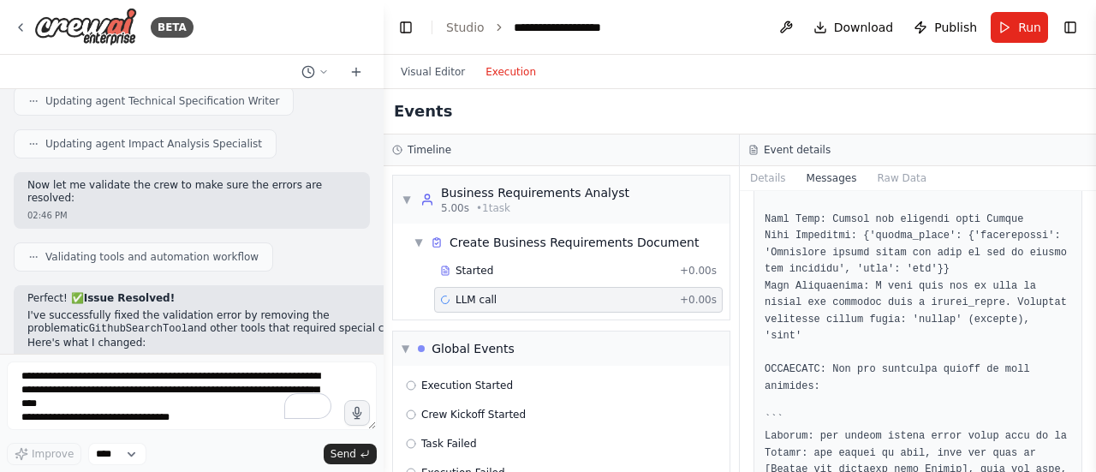
scroll to position [428, 0]
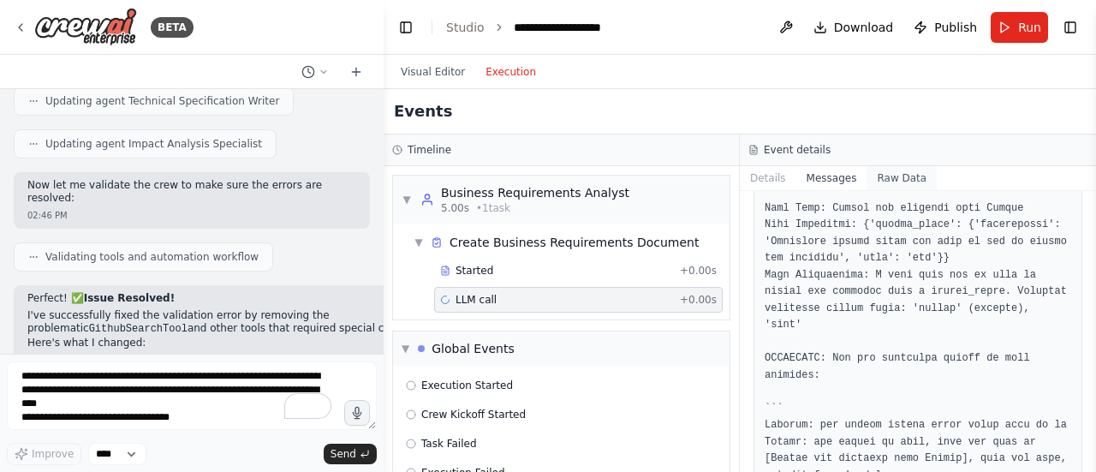
click at [885, 181] on button "Raw Data" at bounding box center [902, 178] width 70 height 24
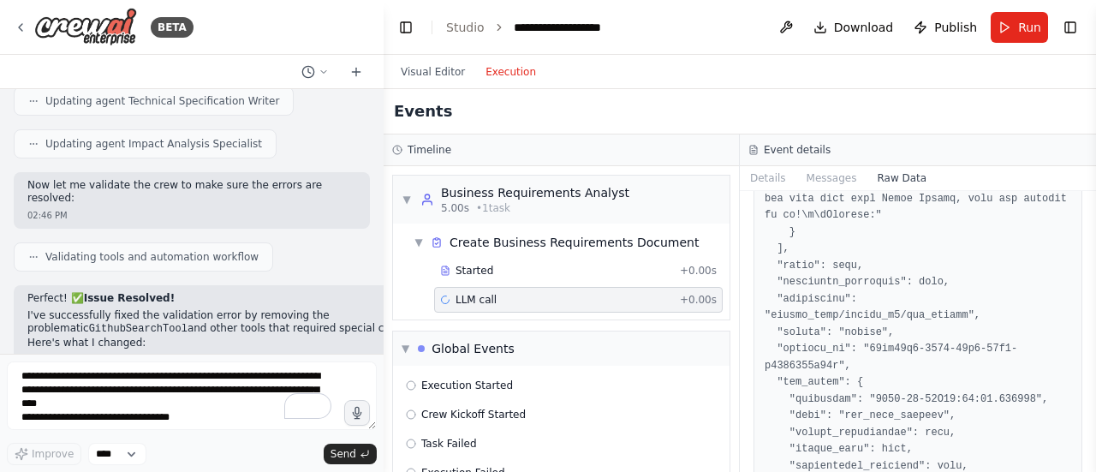
scroll to position [1542, 0]
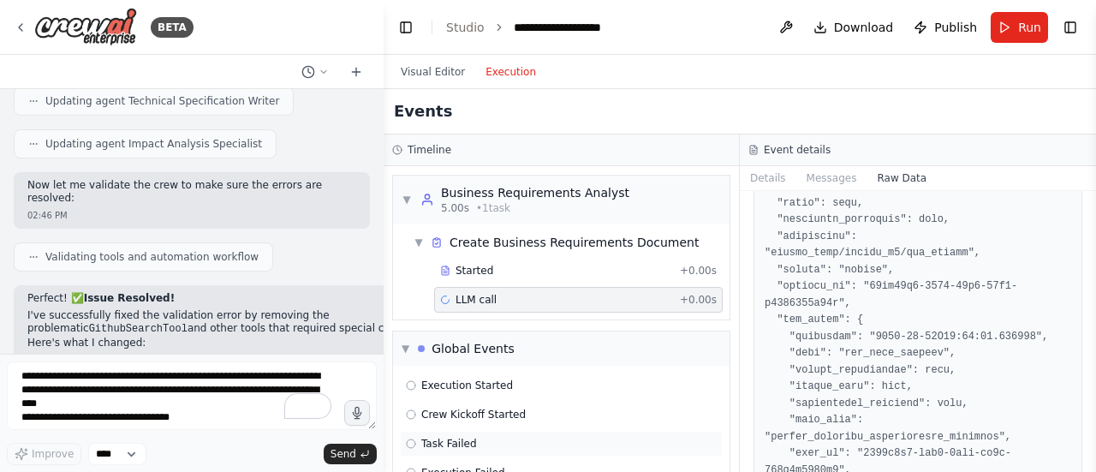
click at [459, 434] on div "Task Failed" at bounding box center [561, 444] width 323 height 26
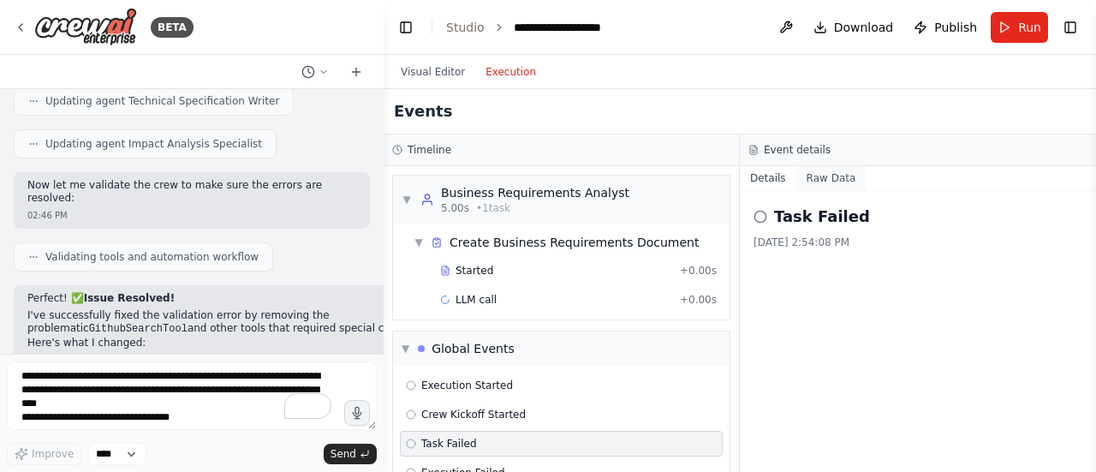
click at [828, 184] on button "Raw Data" at bounding box center [832, 178] width 70 height 24
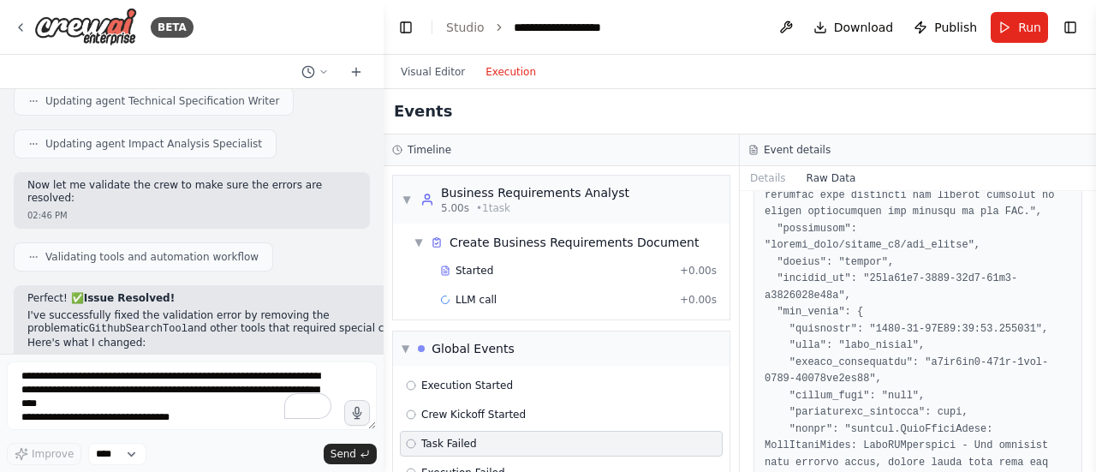
scroll to position [600, 0]
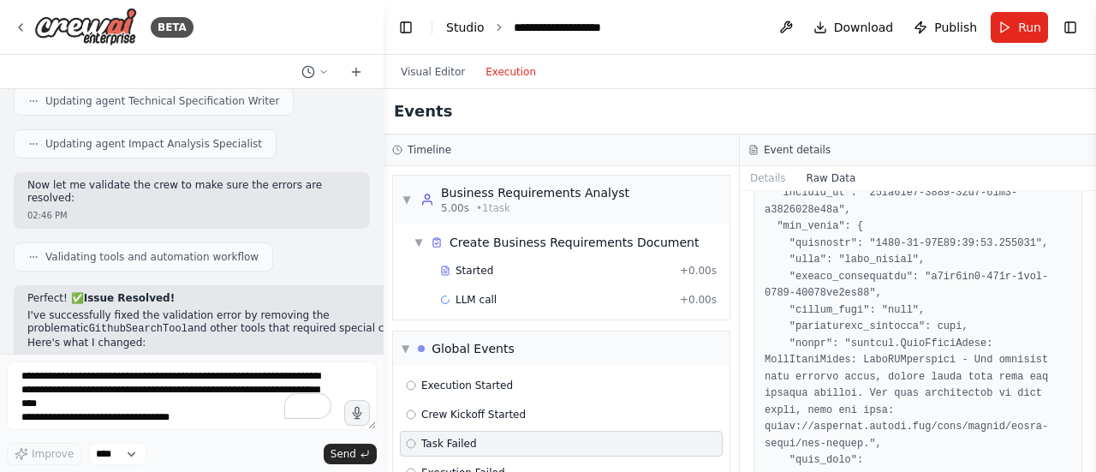
click at [466, 22] on link "Studio" at bounding box center [465, 28] width 39 height 14
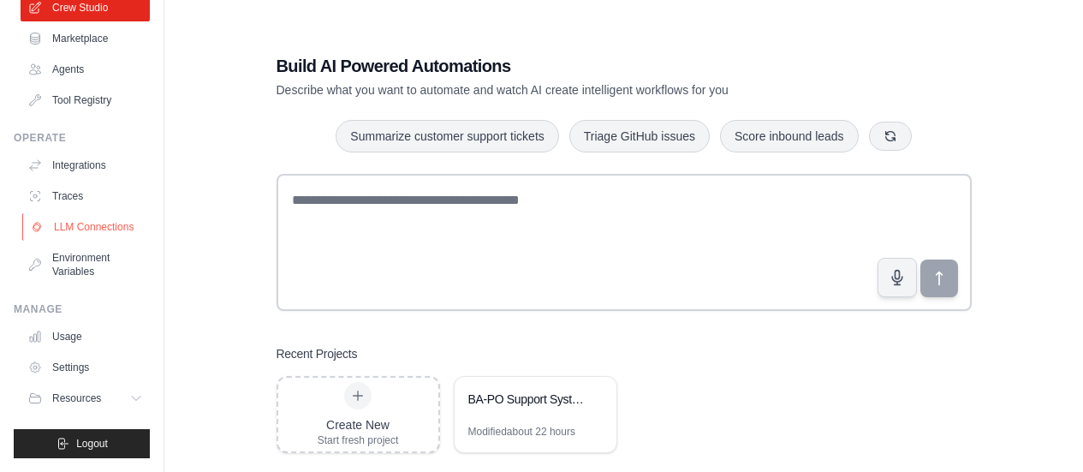
click at [75, 218] on link "LLM Connections" at bounding box center [86, 226] width 129 height 27
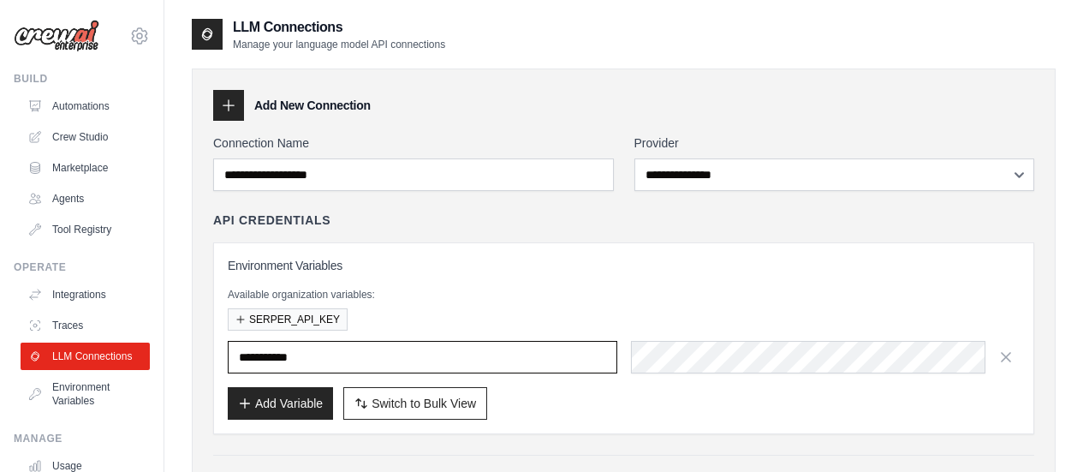
type input "**********"
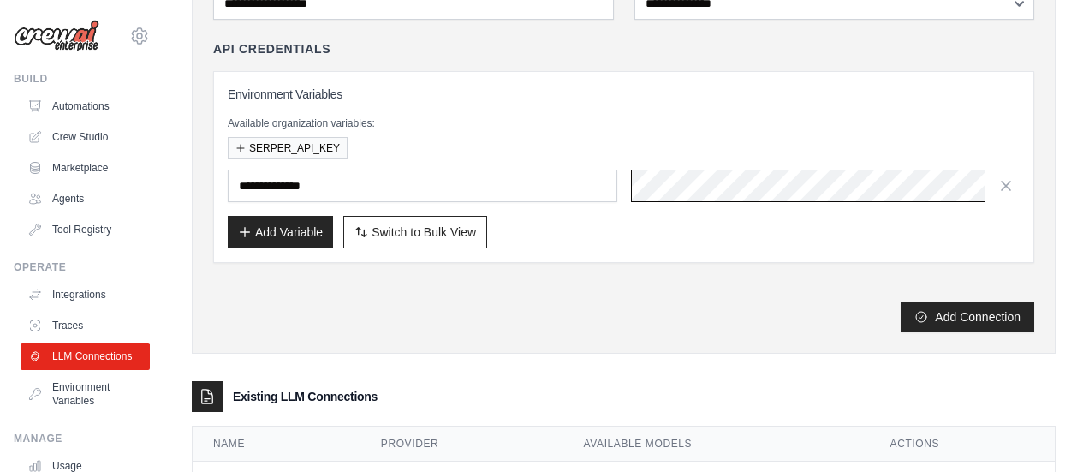
scroll to position [0, 748]
click at [674, 128] on p "Available organization variables:" at bounding box center [624, 123] width 792 height 14
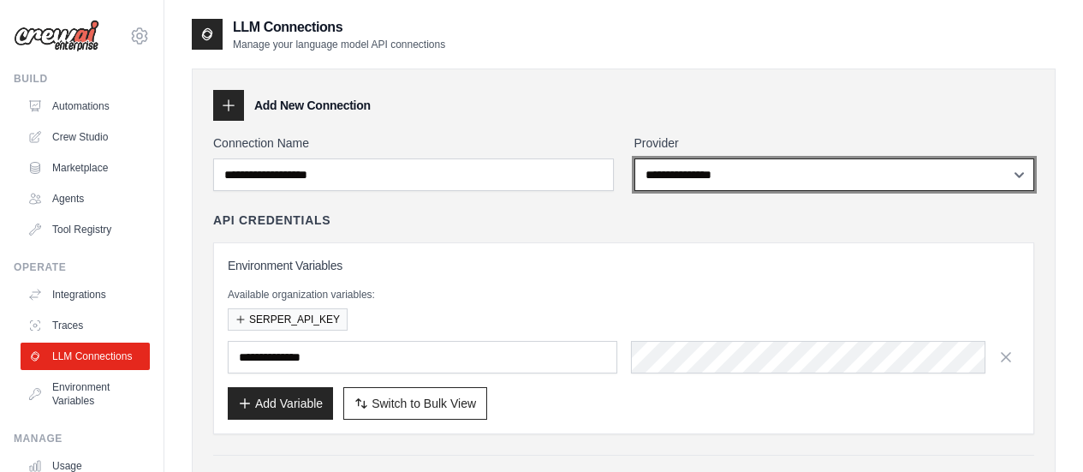
click at [727, 176] on select "**********" at bounding box center [835, 174] width 401 height 33
select select "******"
click at [635, 158] on select "**********" at bounding box center [835, 174] width 401 height 33
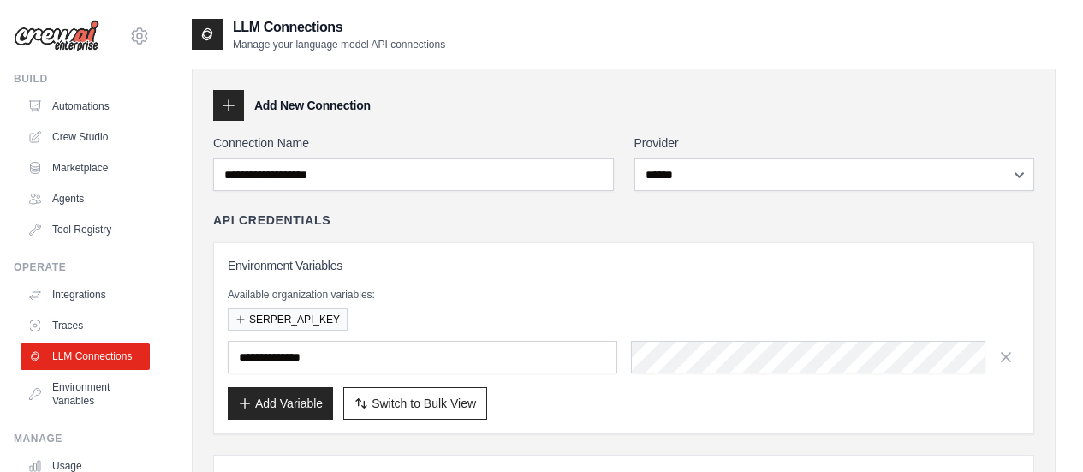
click at [563, 212] on div "API Credentials" at bounding box center [623, 220] width 821 height 17
click at [64, 133] on link "Crew Studio" at bounding box center [86, 136] width 129 height 27
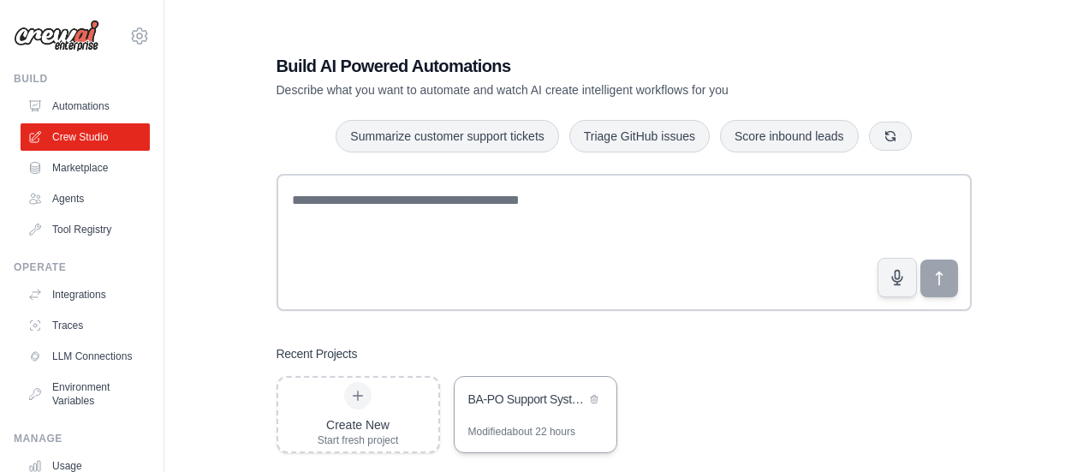
click at [542, 417] on div "BA-PO Support System" at bounding box center [536, 401] width 162 height 48
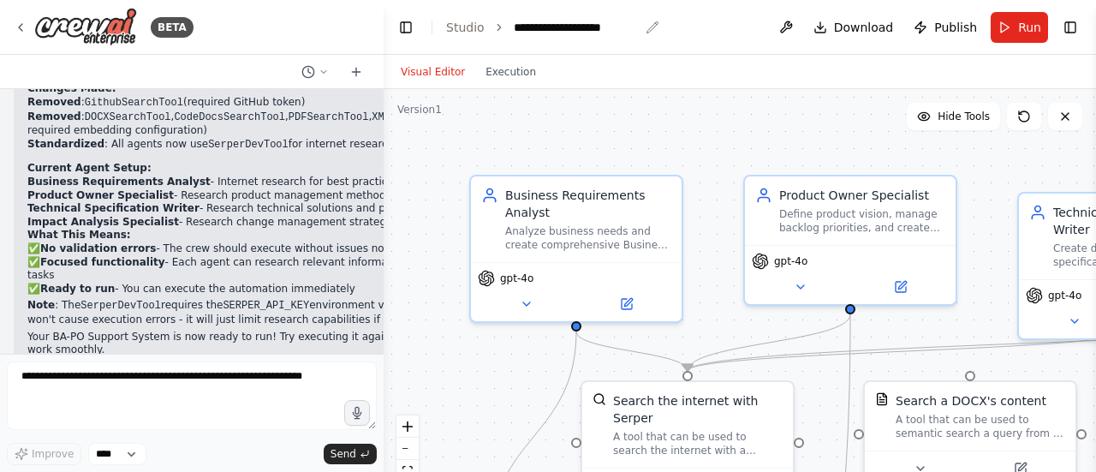
scroll to position [3539, 0]
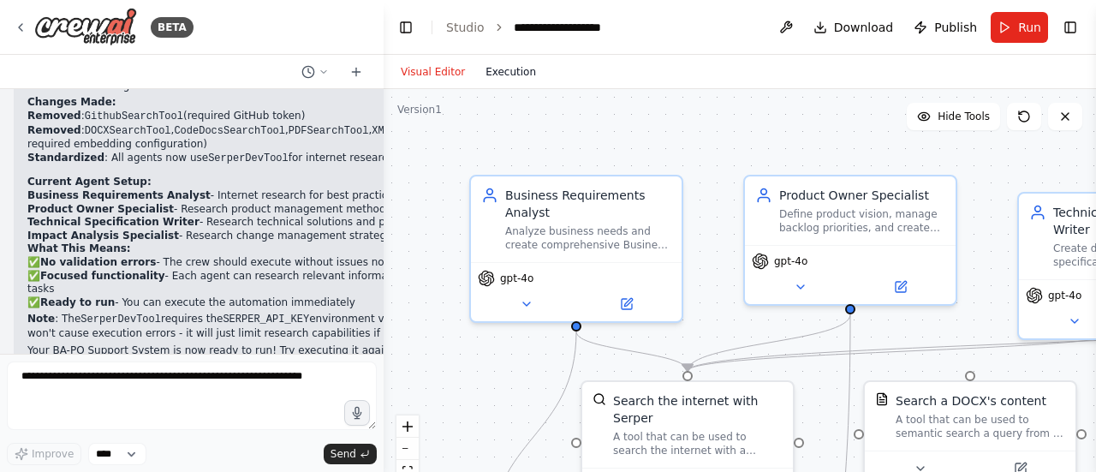
click at [496, 71] on button "Execution" at bounding box center [510, 72] width 71 height 21
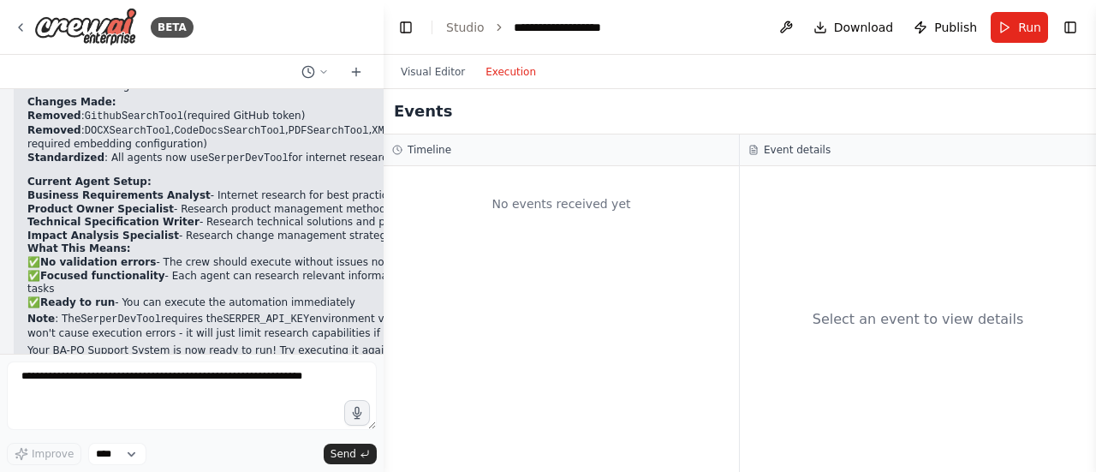
click at [534, 208] on div "No events received yet" at bounding box center [561, 204] width 338 height 58
click at [466, 197] on div "No events received yet" at bounding box center [561, 204] width 338 height 58
click at [662, 206] on div "No events received yet" at bounding box center [561, 204] width 338 height 58
click at [397, 150] on polyline at bounding box center [398, 148] width 2 height 3
drag, startPoint x: 438, startPoint y: 154, endPoint x: 398, endPoint y: 141, distance: 41.4
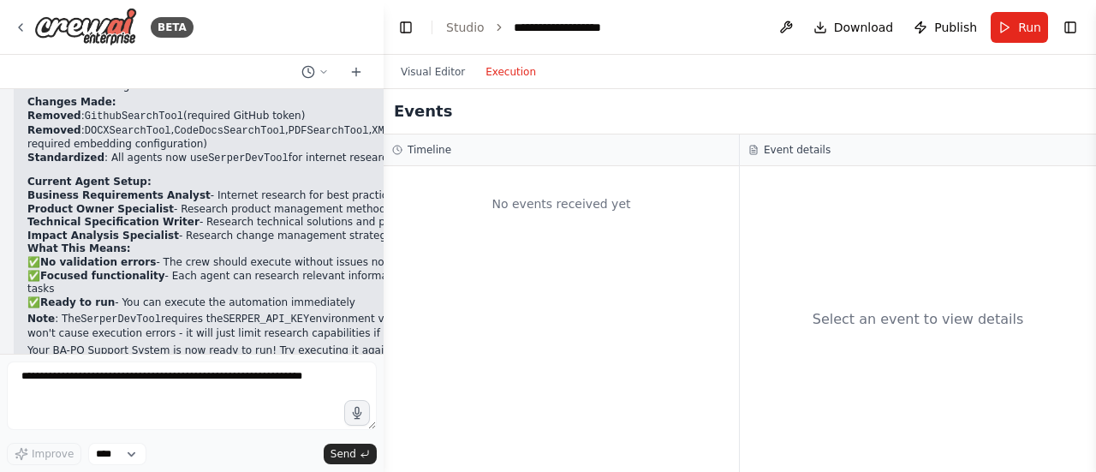
click at [438, 154] on h3 "Timeline" at bounding box center [430, 150] width 44 height 14
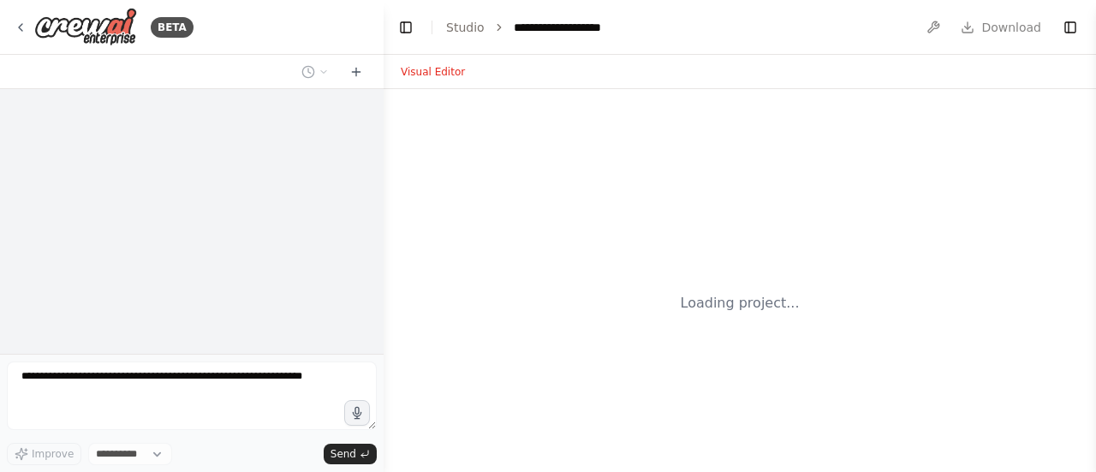
select select "****"
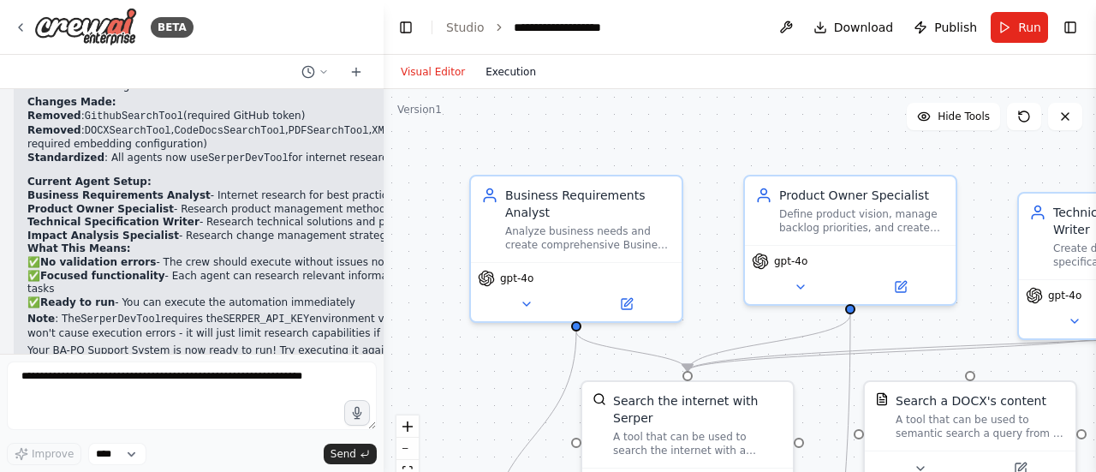
scroll to position [3539, 0]
click at [504, 74] on button "Execution" at bounding box center [510, 72] width 71 height 21
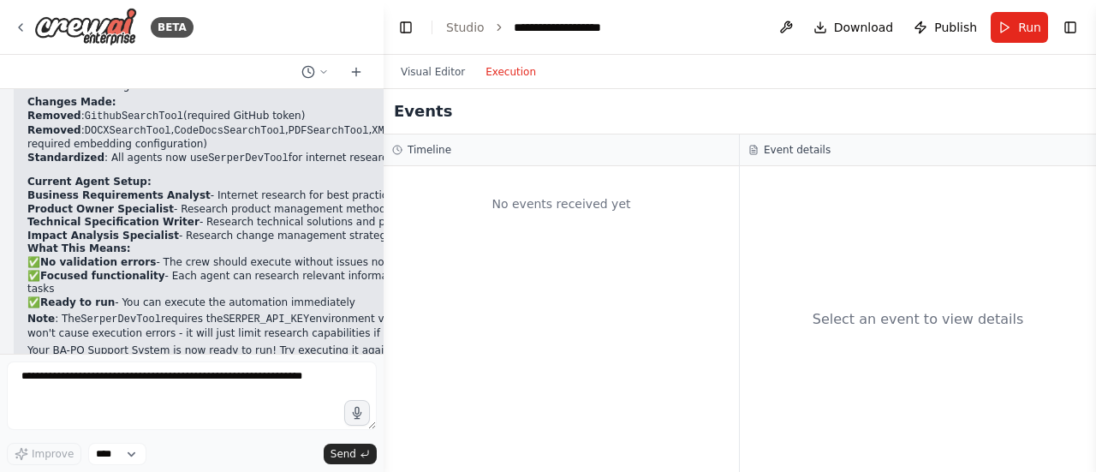
click at [397, 151] on icon at bounding box center [397, 150] width 10 height 10
click at [515, 74] on button "Execution" at bounding box center [510, 72] width 71 height 21
click at [1029, 25] on span "Run" at bounding box center [1029, 27] width 23 height 17
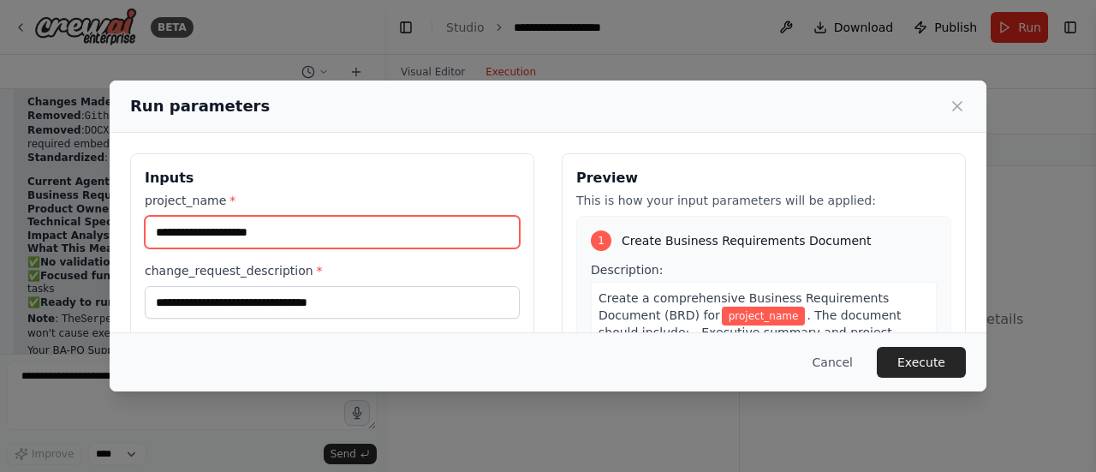
click at [426, 227] on input "project_name *" at bounding box center [332, 232] width 375 height 33
type input "*"
type input "**********"
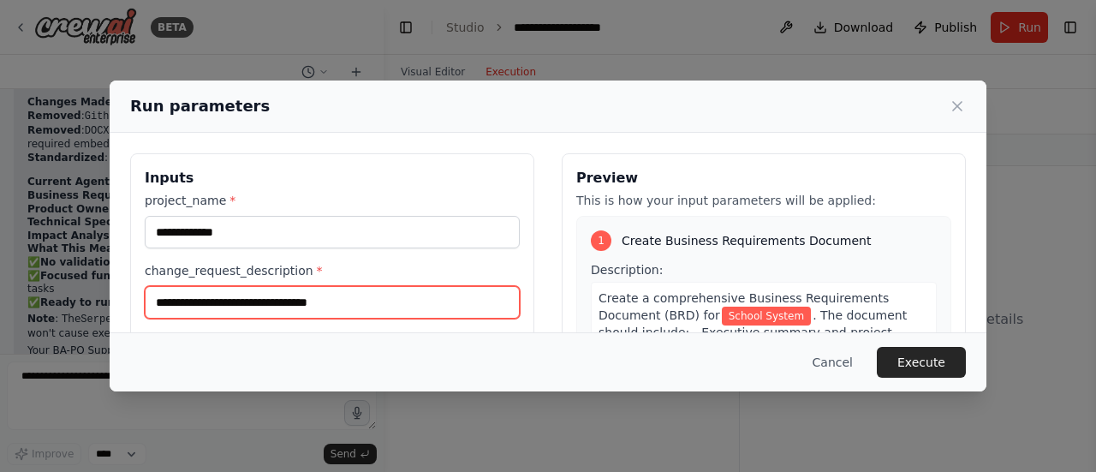
click at [343, 291] on input "change_request_description *" at bounding box center [332, 302] width 375 height 33
type input "******"
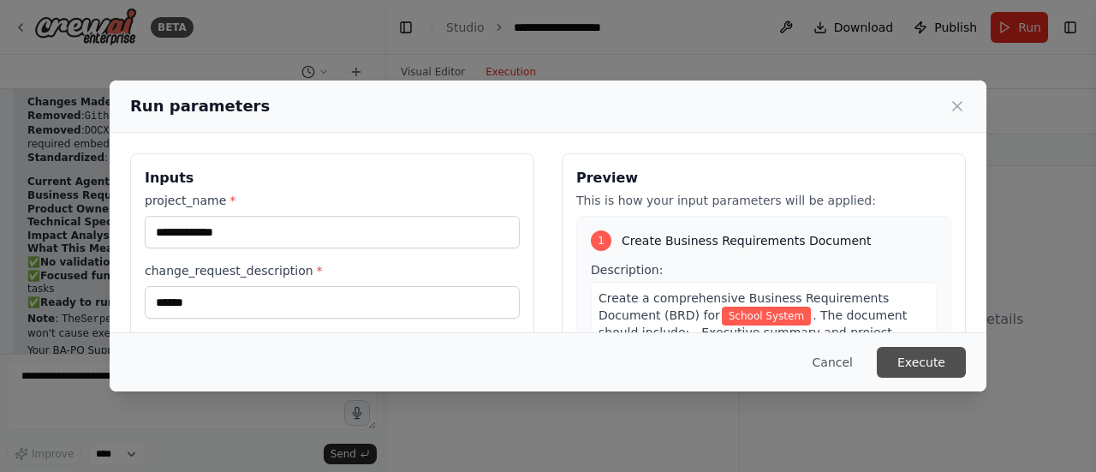
click at [940, 360] on button "Execute" at bounding box center [921, 362] width 89 height 31
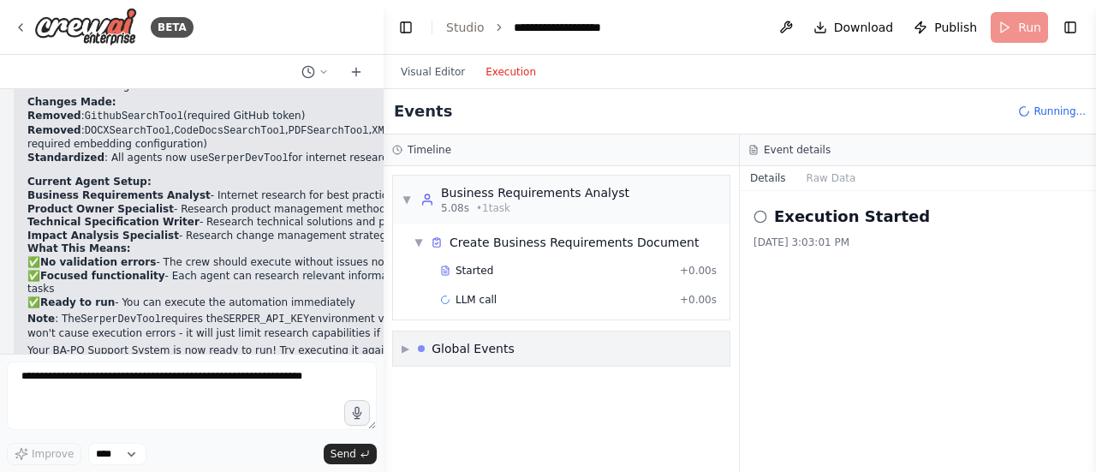
click at [409, 347] on span "▶" at bounding box center [406, 349] width 8 height 14
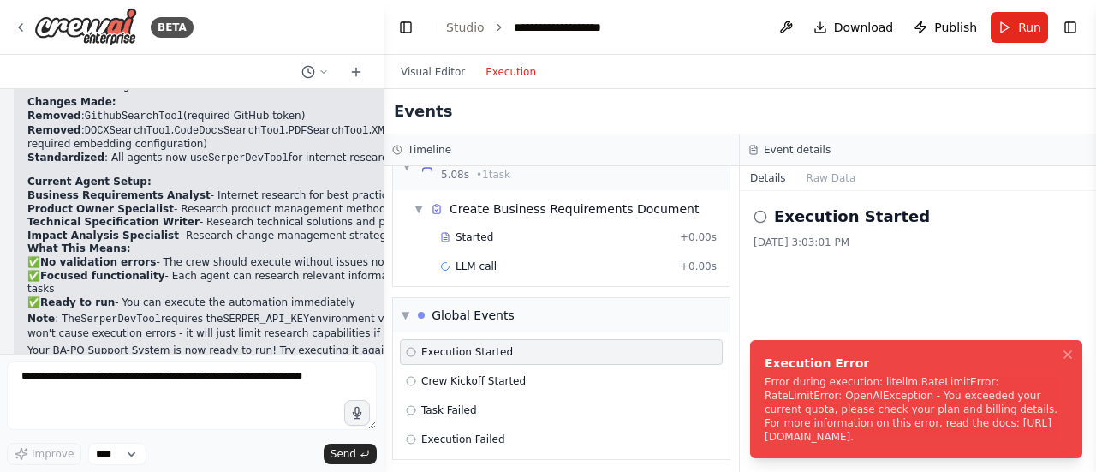
scroll to position [40, 0]
